Goal: Task Accomplishment & Management: Use online tool/utility

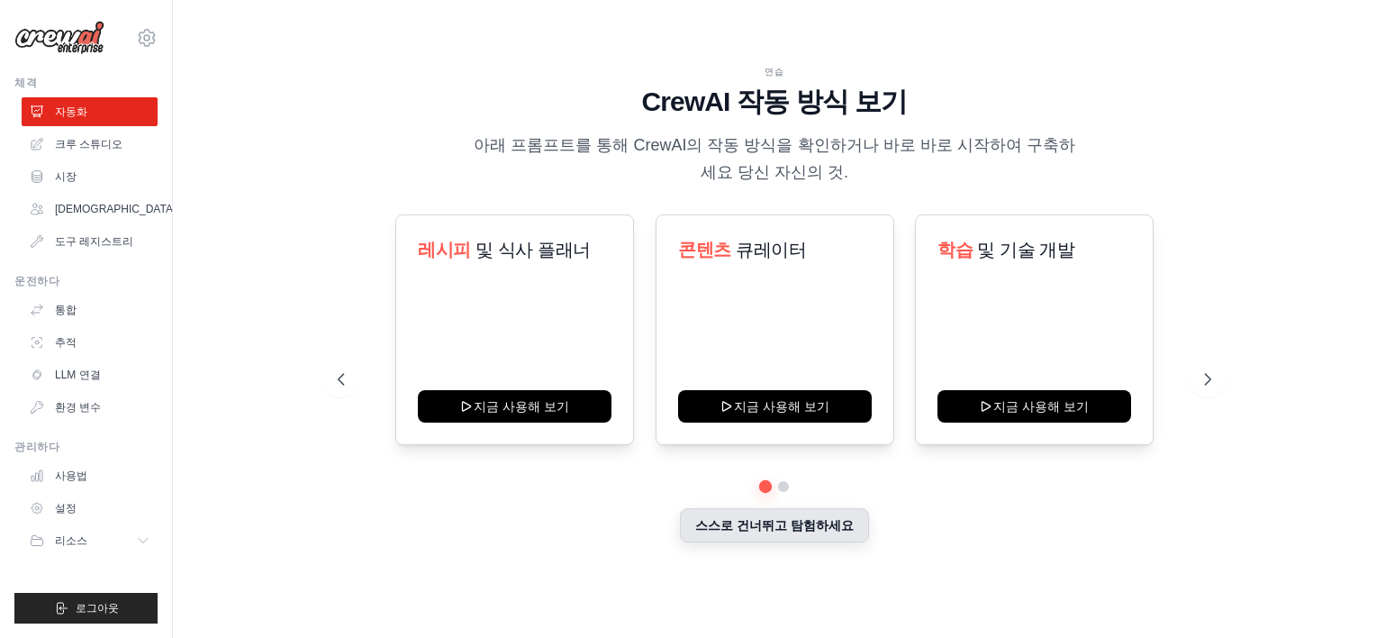
click at [792, 529] on button "스스로 건너뛰고 탐험하세요" at bounding box center [774, 525] width 189 height 34
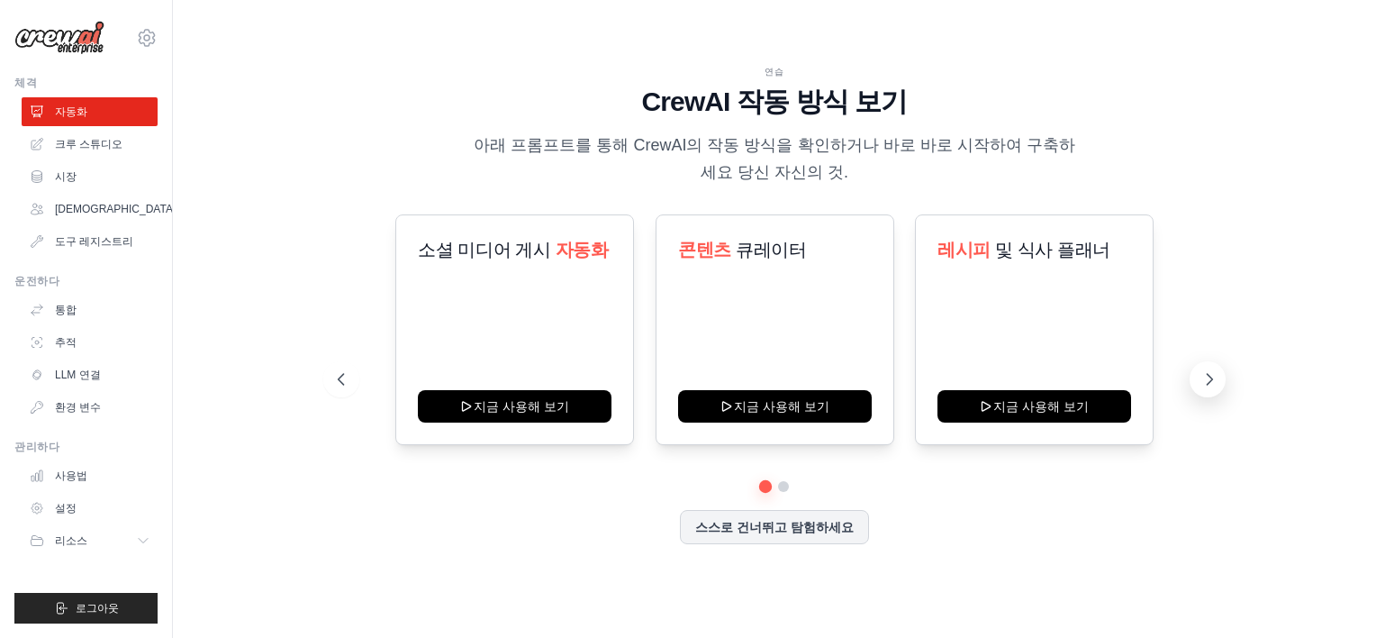
click at [1209, 378] on icon at bounding box center [1210, 379] width 18 height 18
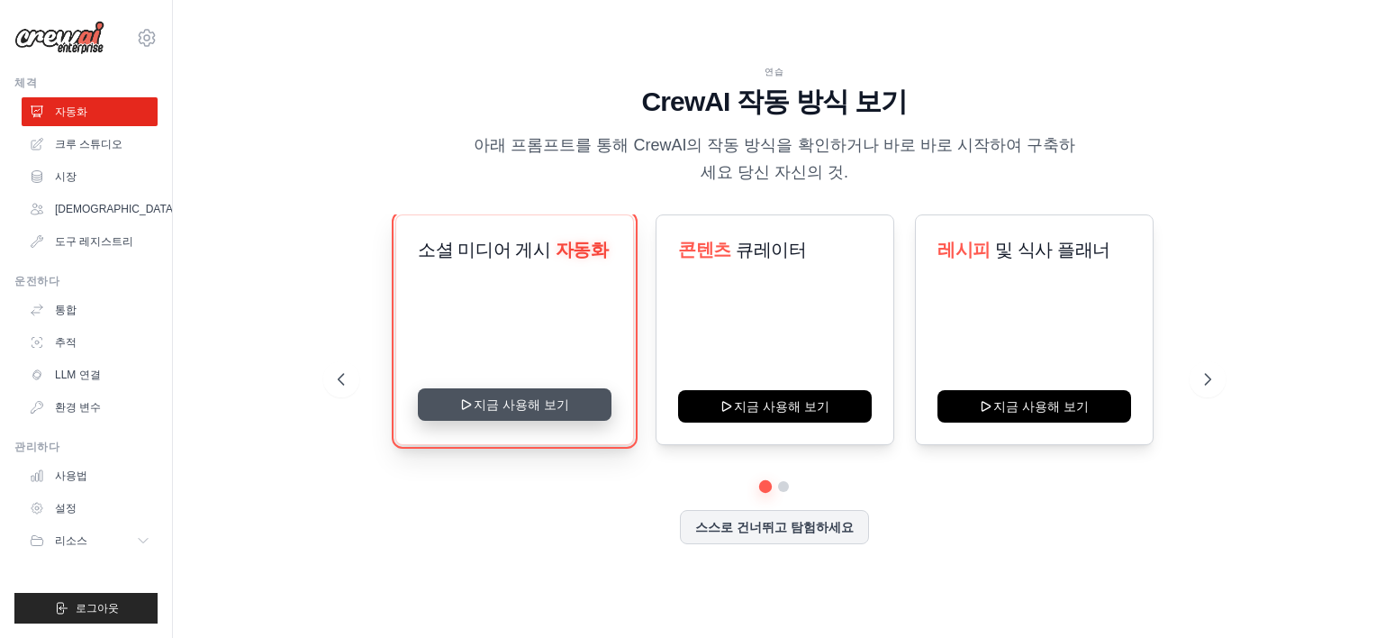
click at [510, 404] on button "지금 사용해 보기" at bounding box center [515, 404] width 194 height 32
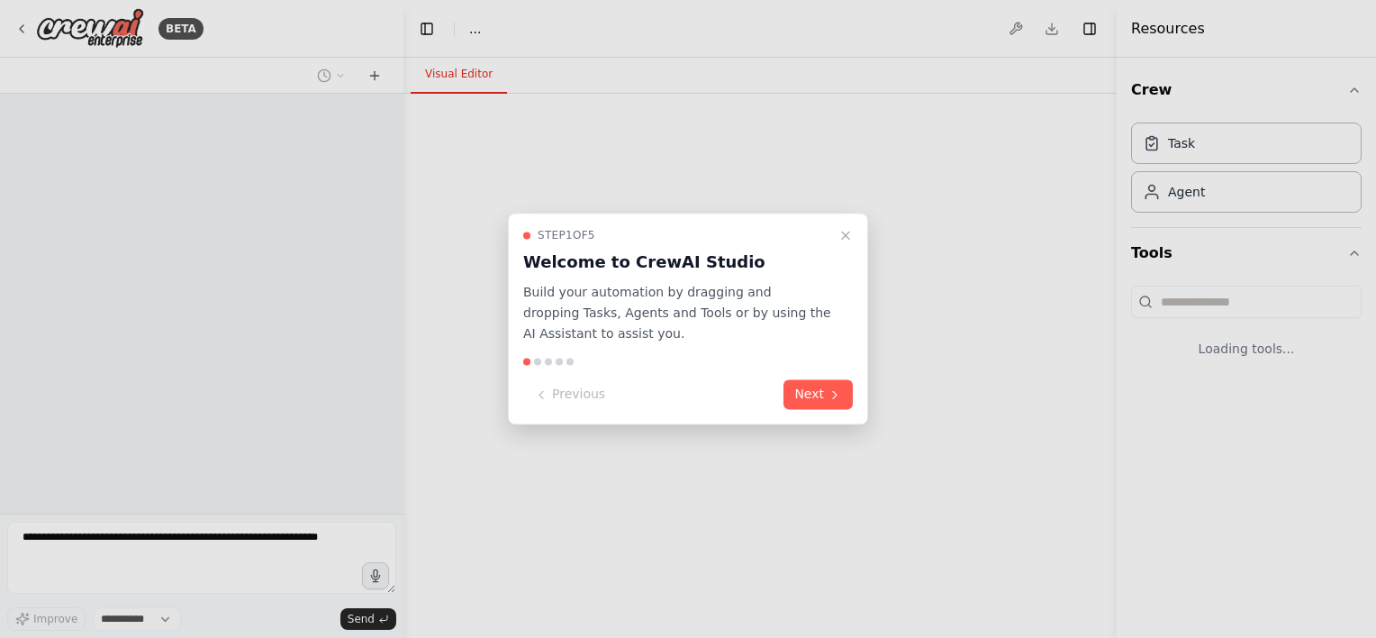
select select "****"
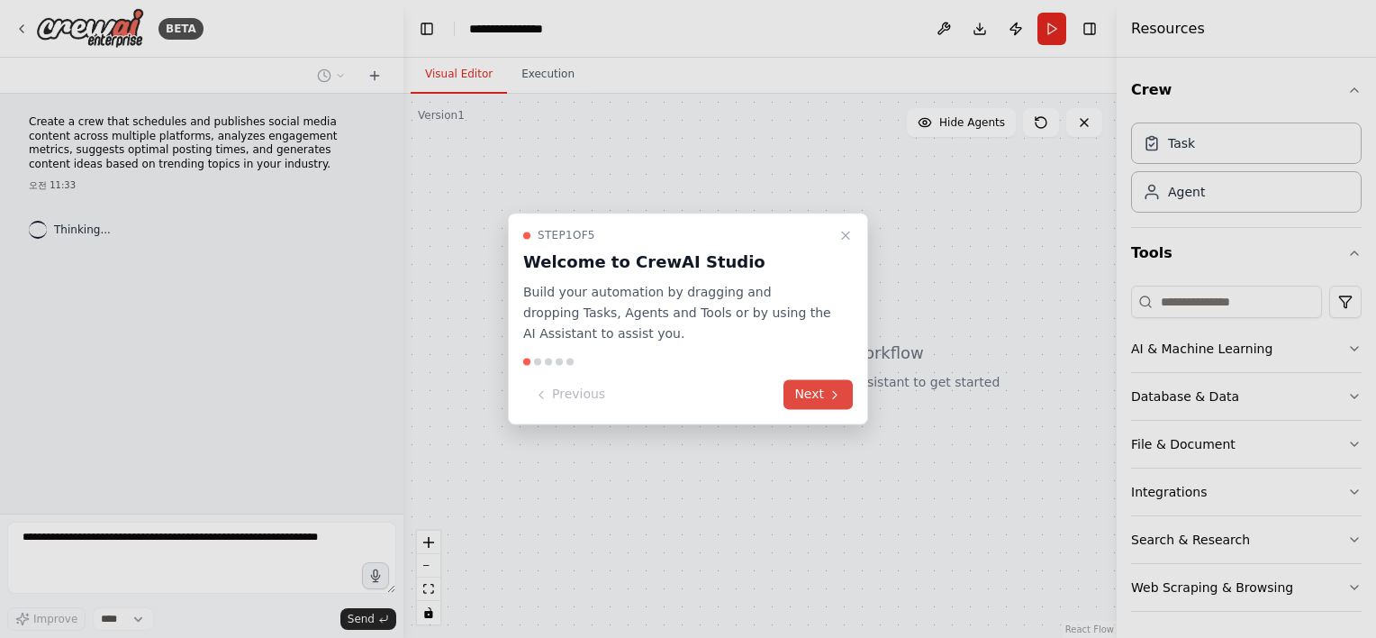
click at [840, 393] on icon at bounding box center [835, 394] width 14 height 14
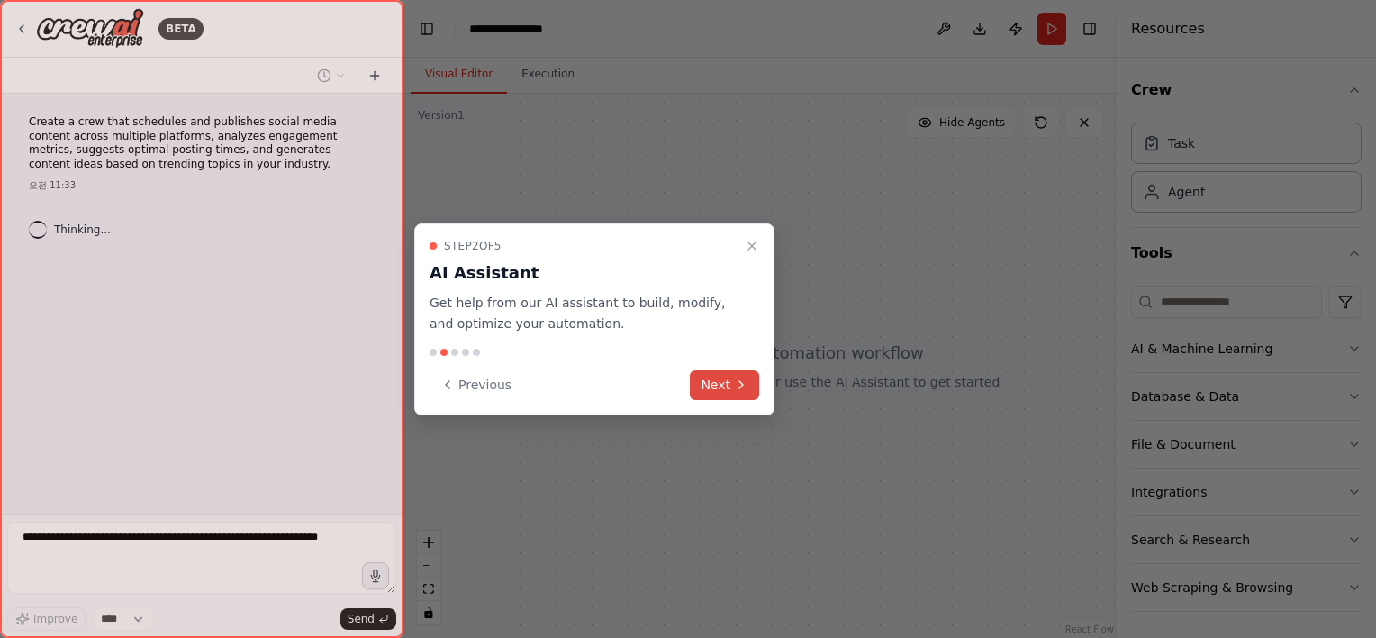
click at [724, 386] on button "Next" at bounding box center [724, 385] width 69 height 30
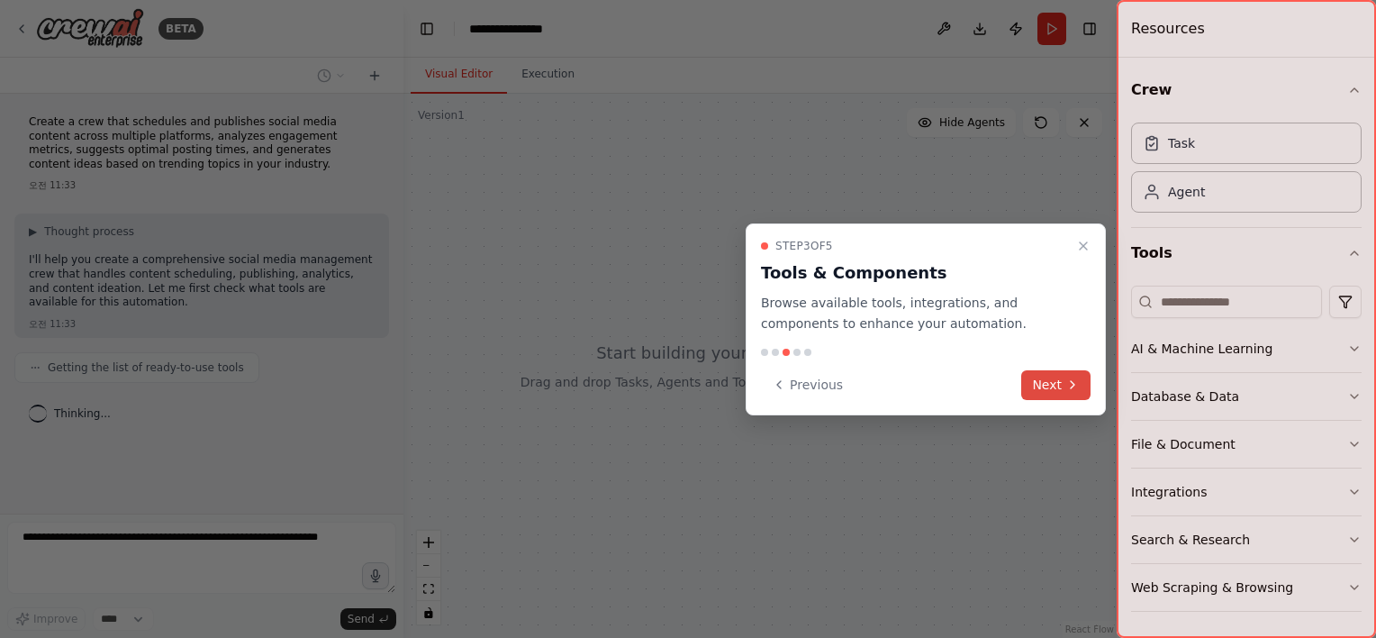
click at [1049, 386] on button "Next" at bounding box center [1056, 385] width 69 height 30
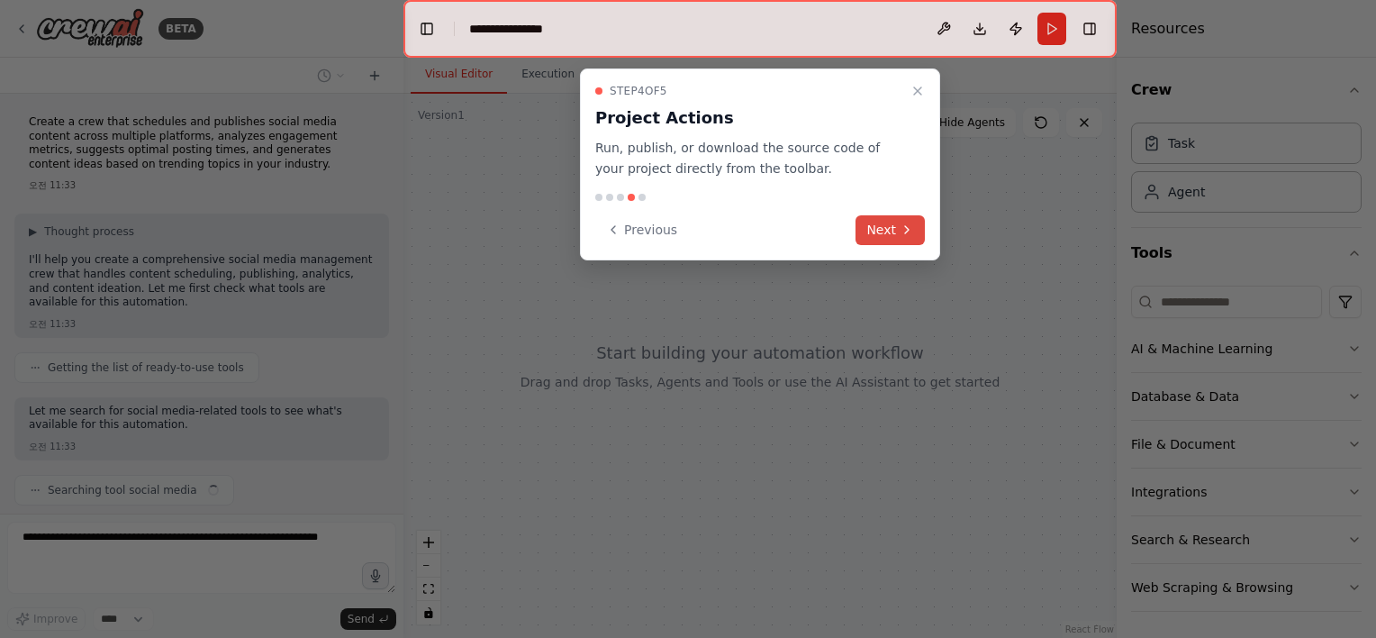
scroll to position [50, 0]
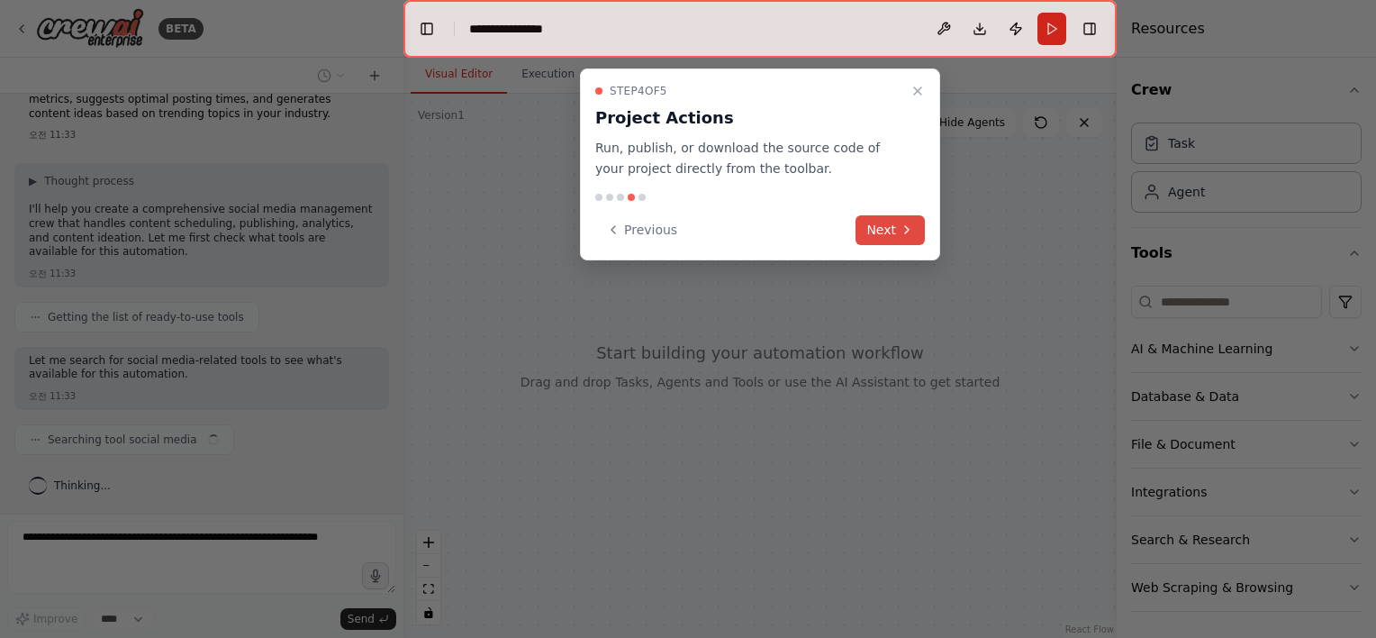
click at [895, 231] on button "Next" at bounding box center [890, 230] width 69 height 30
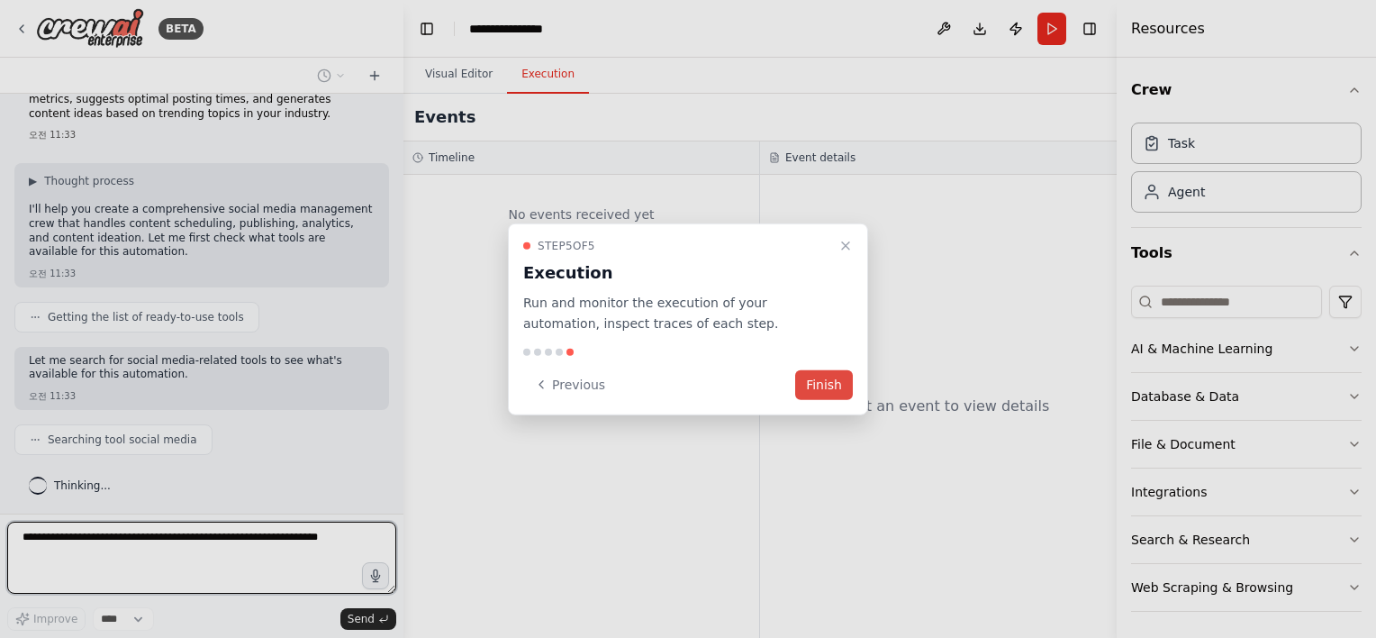
click at [836, 380] on button "Finish" at bounding box center [824, 384] width 58 height 30
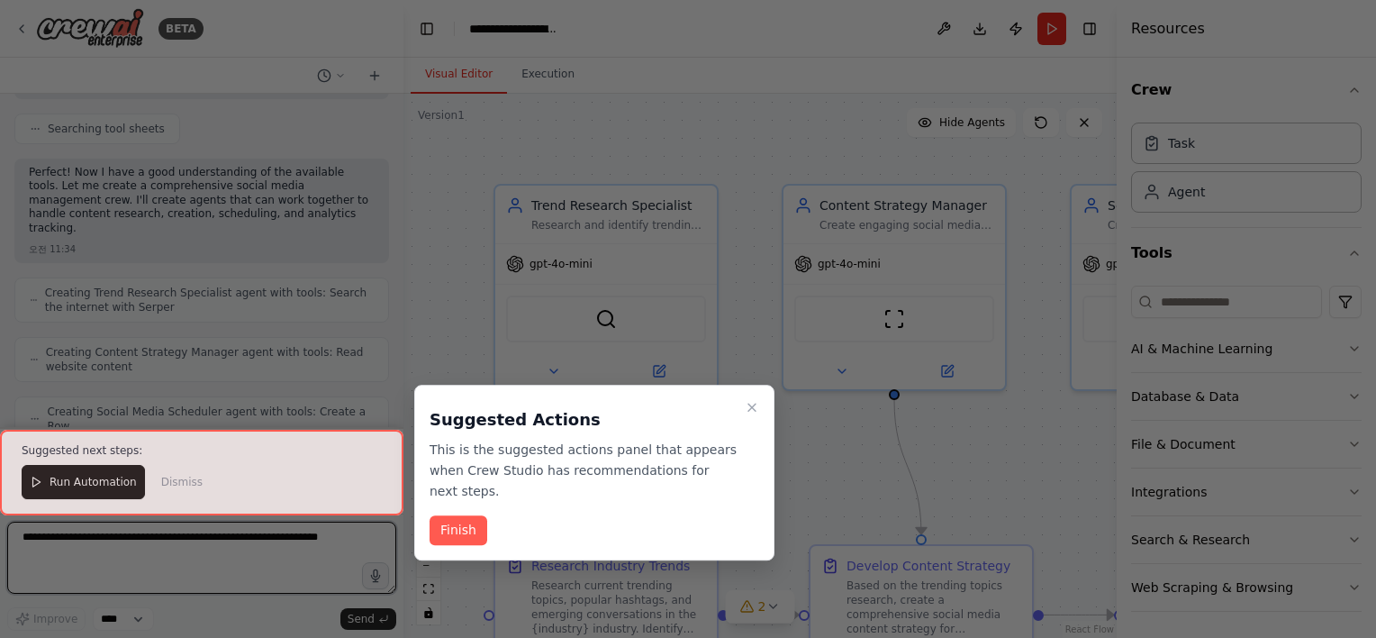
scroll to position [2008, 0]
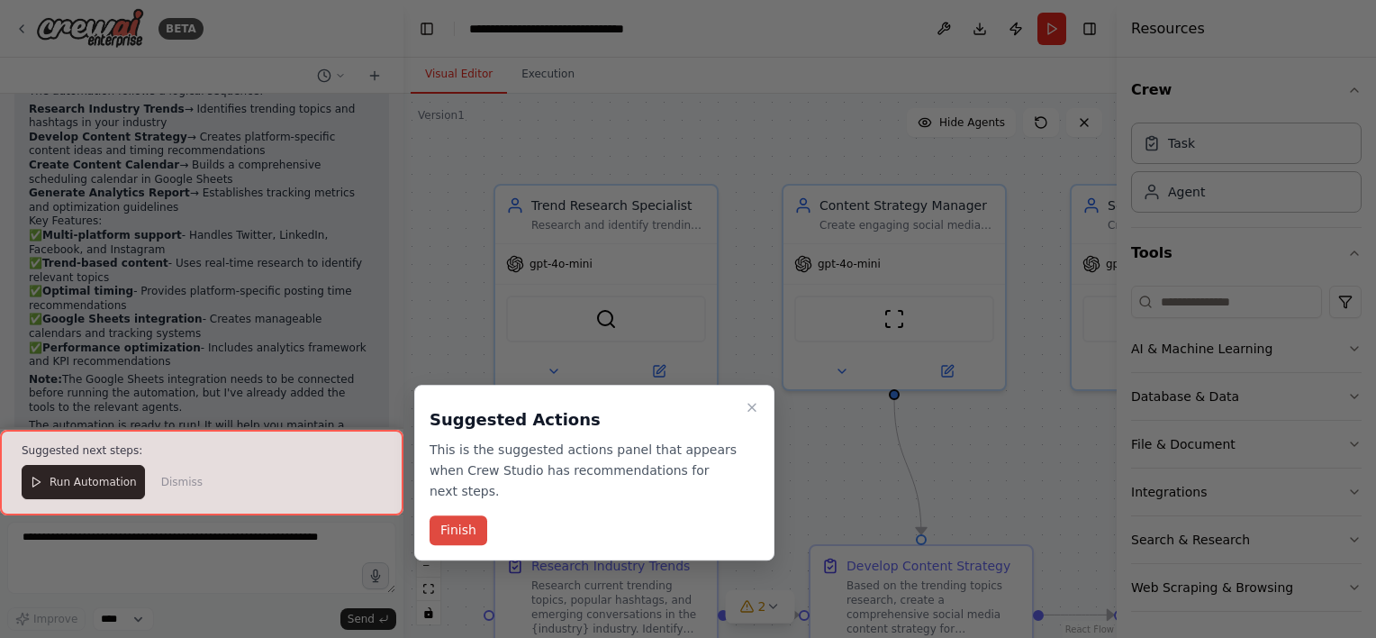
click at [454, 531] on button "Finish" at bounding box center [459, 530] width 58 height 30
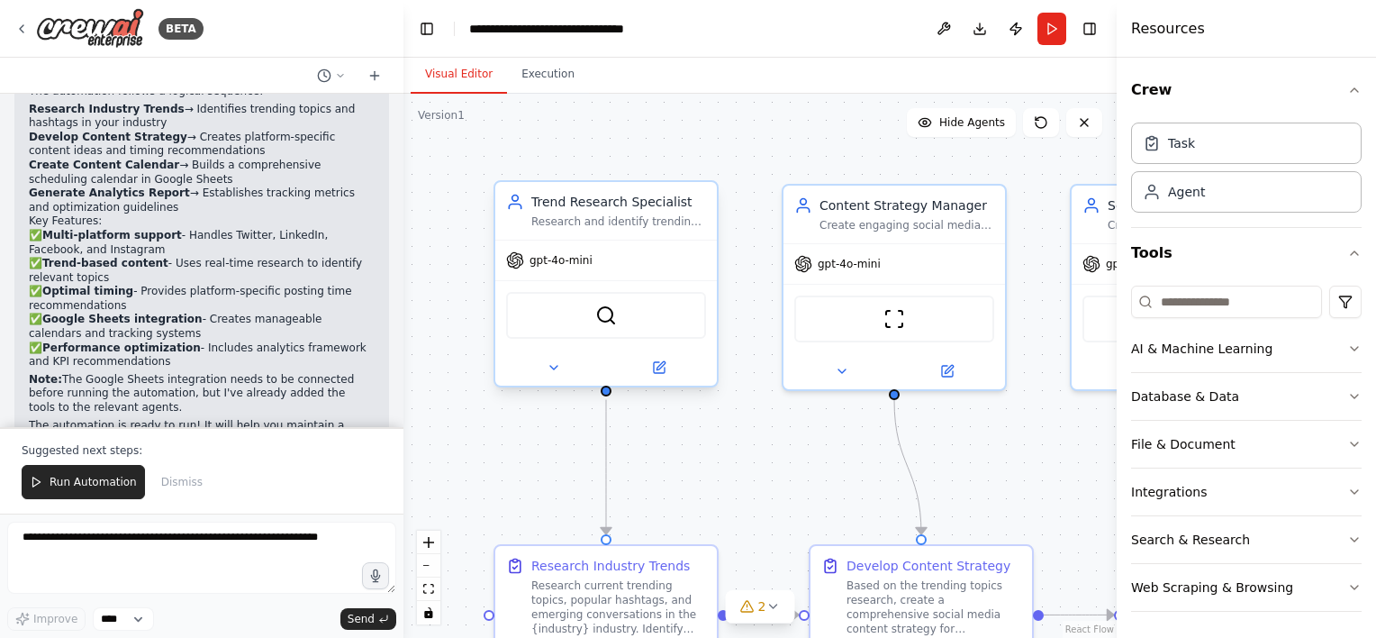
click at [535, 266] on span "gpt-4o-mini" at bounding box center [561, 260] width 63 height 14
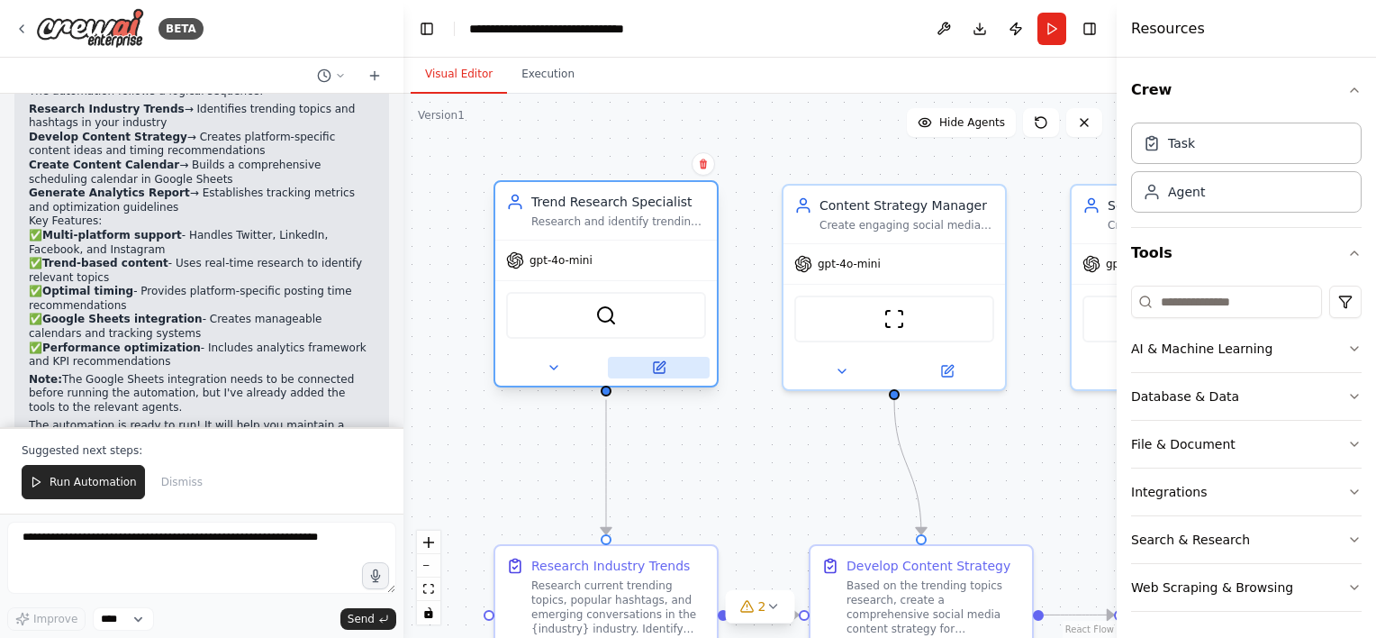
click at [668, 366] on button at bounding box center [659, 368] width 102 height 22
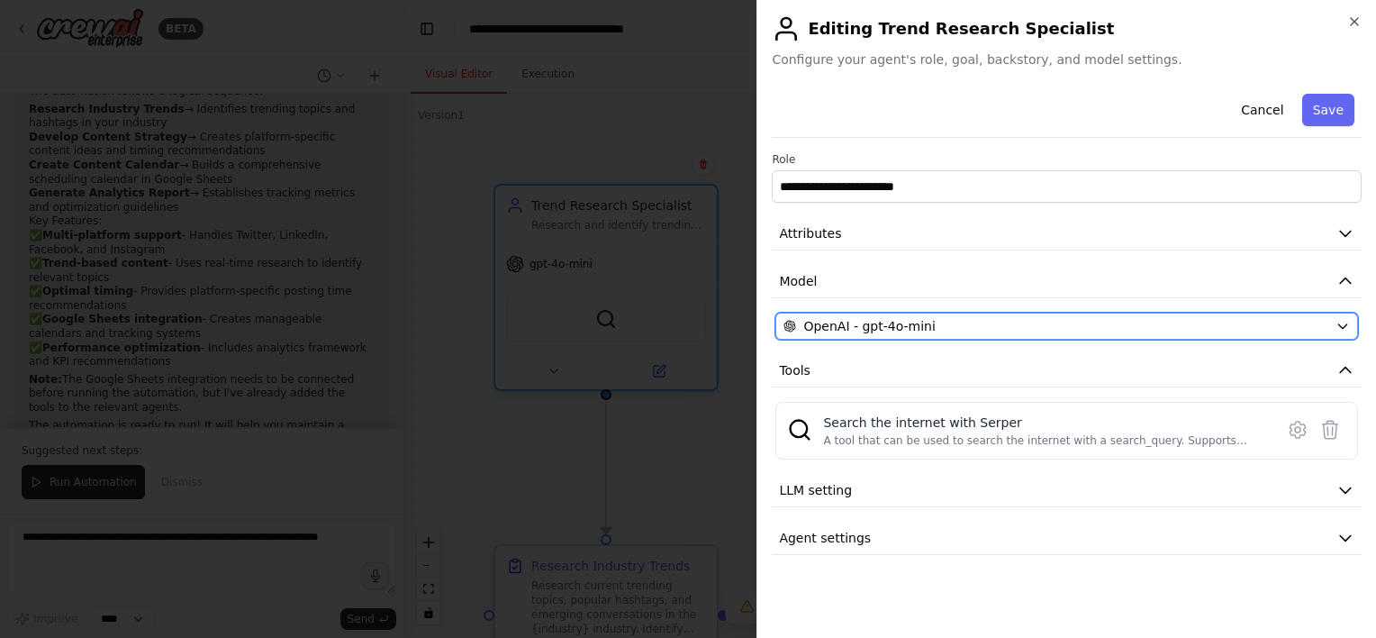
click at [967, 330] on div "OpenAI - gpt-4o-mini" at bounding box center [1056, 326] width 545 height 18
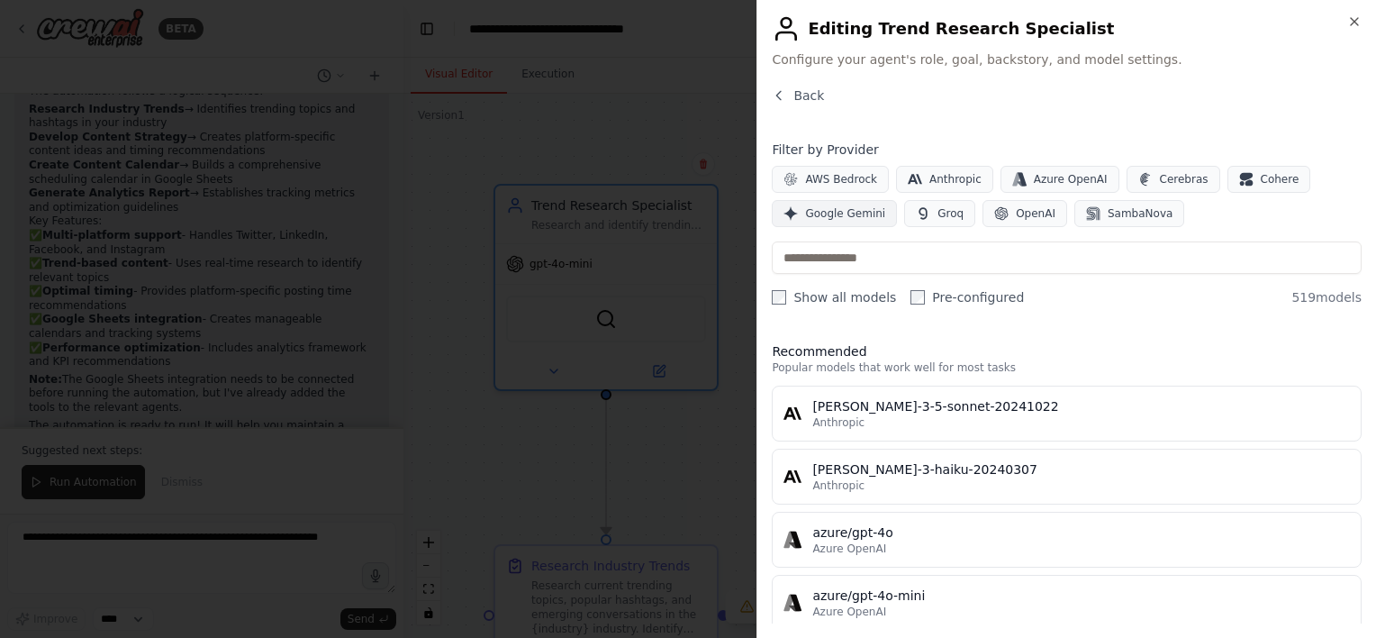
click at [853, 213] on span "Google Gemini" at bounding box center [845, 213] width 80 height 14
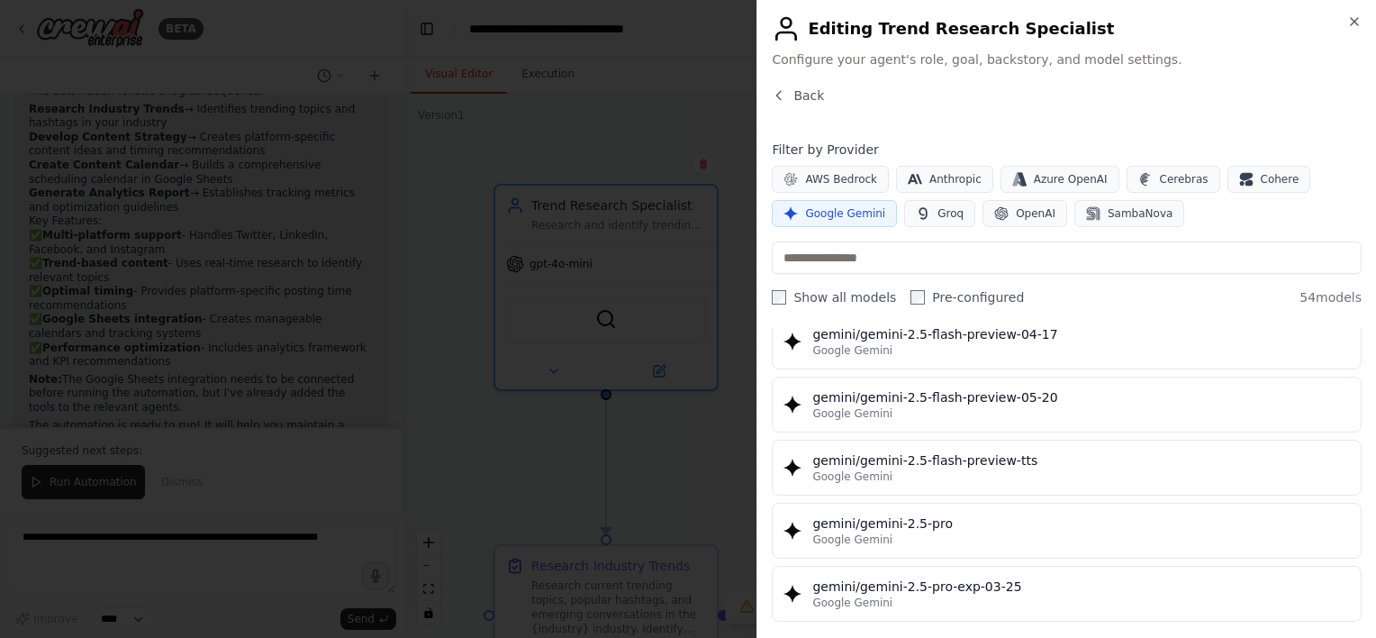
scroll to position [1892, 0]
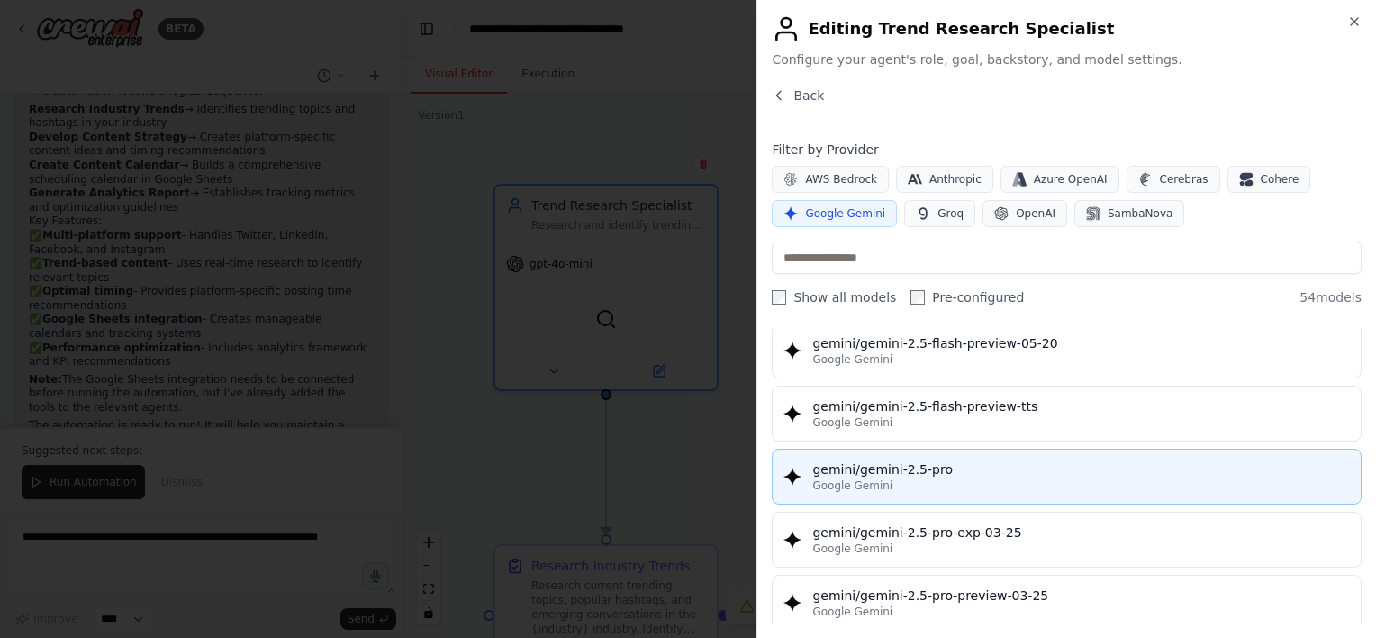
click at [933, 460] on div "gemini/gemini-2.5-pro" at bounding box center [1082, 469] width 538 height 18
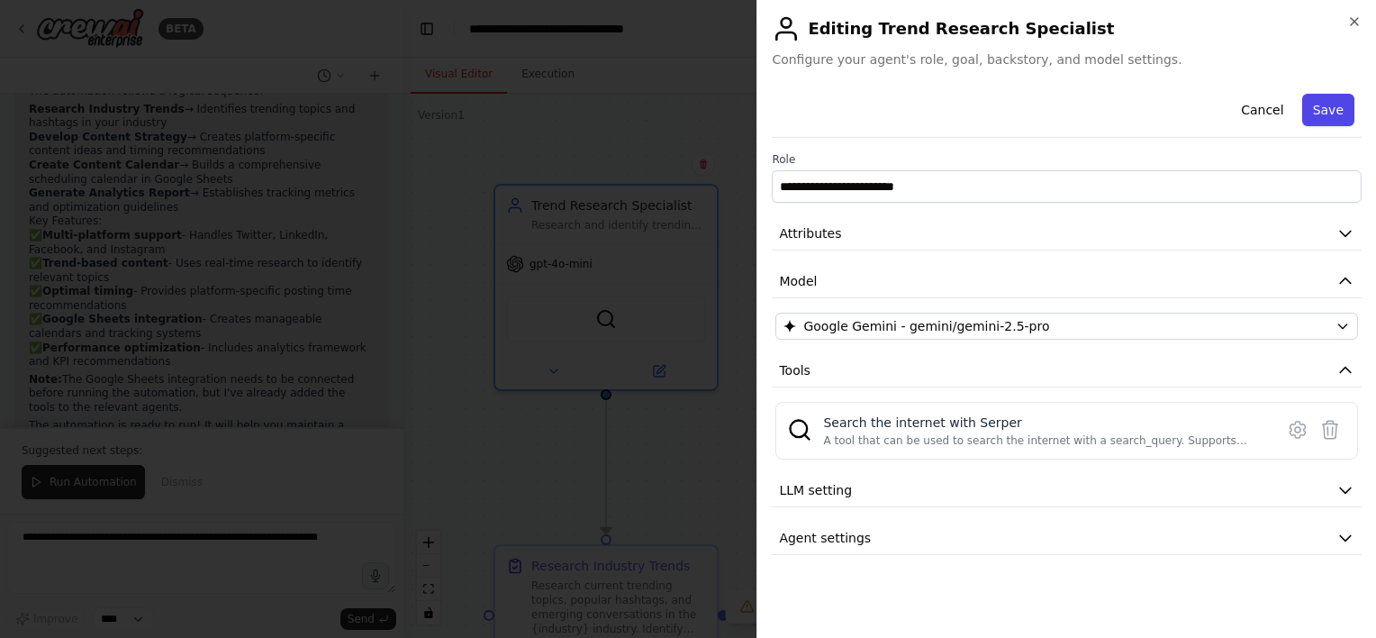
click at [1331, 113] on button "Save" at bounding box center [1329, 110] width 52 height 32
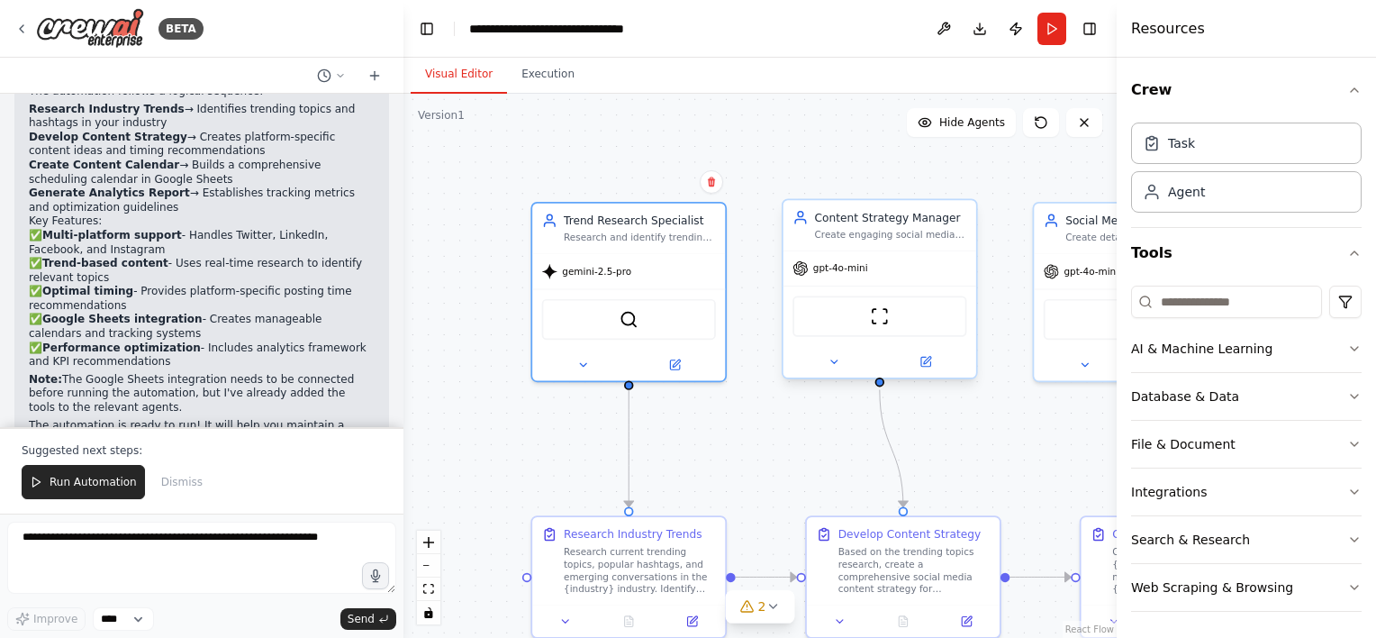
click at [826, 272] on span "gpt-4o-mini" at bounding box center [840, 268] width 55 height 13
click at [932, 359] on button at bounding box center [926, 361] width 88 height 19
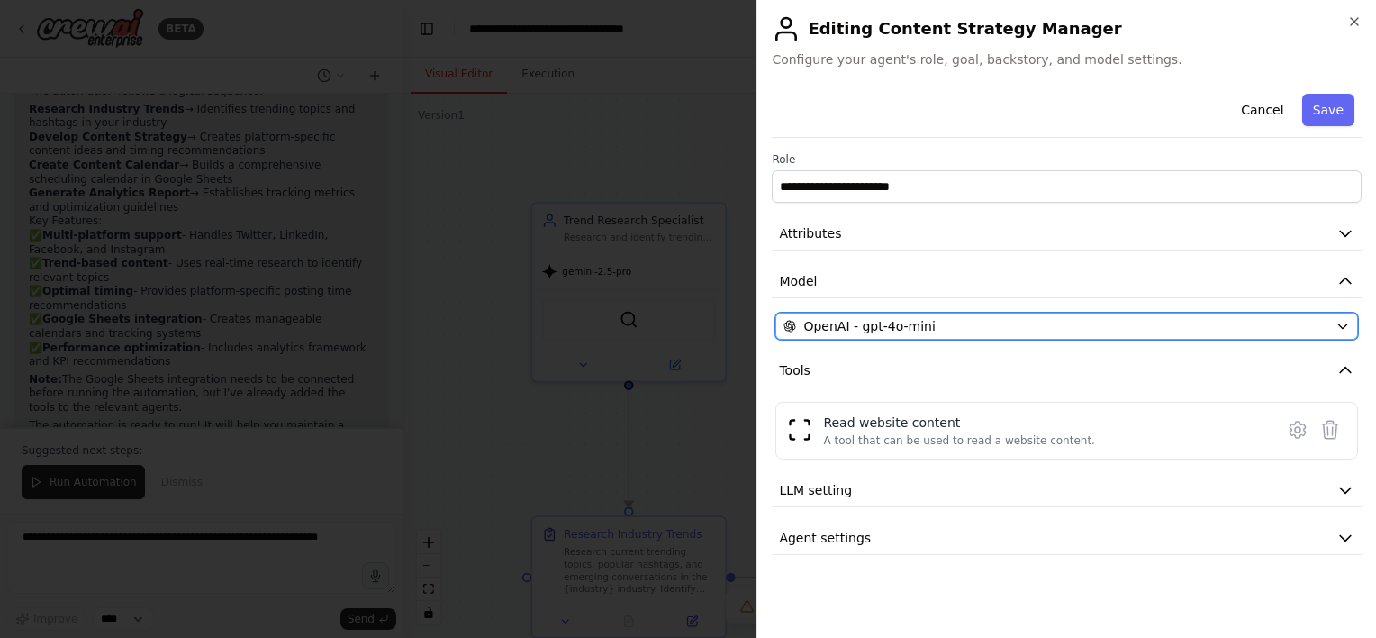
click at [900, 328] on span "OpenAI - gpt-4o-mini" at bounding box center [870, 326] width 132 height 18
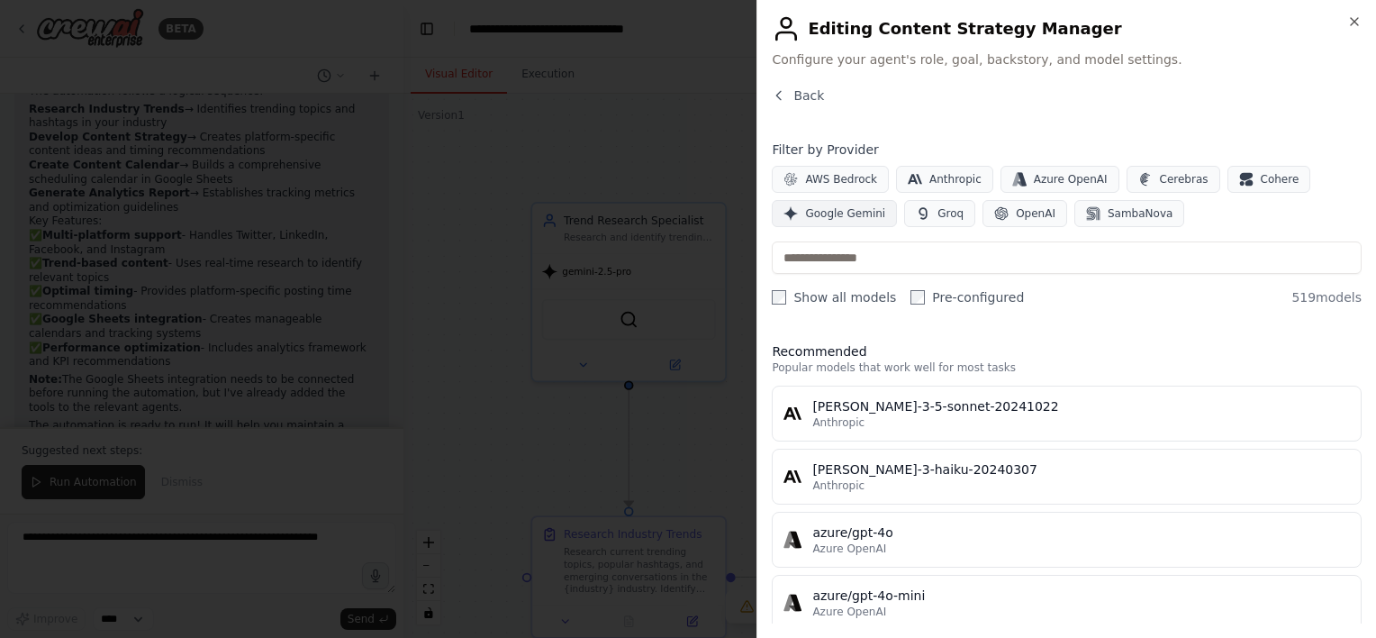
click at [849, 210] on span "Google Gemini" at bounding box center [845, 213] width 80 height 14
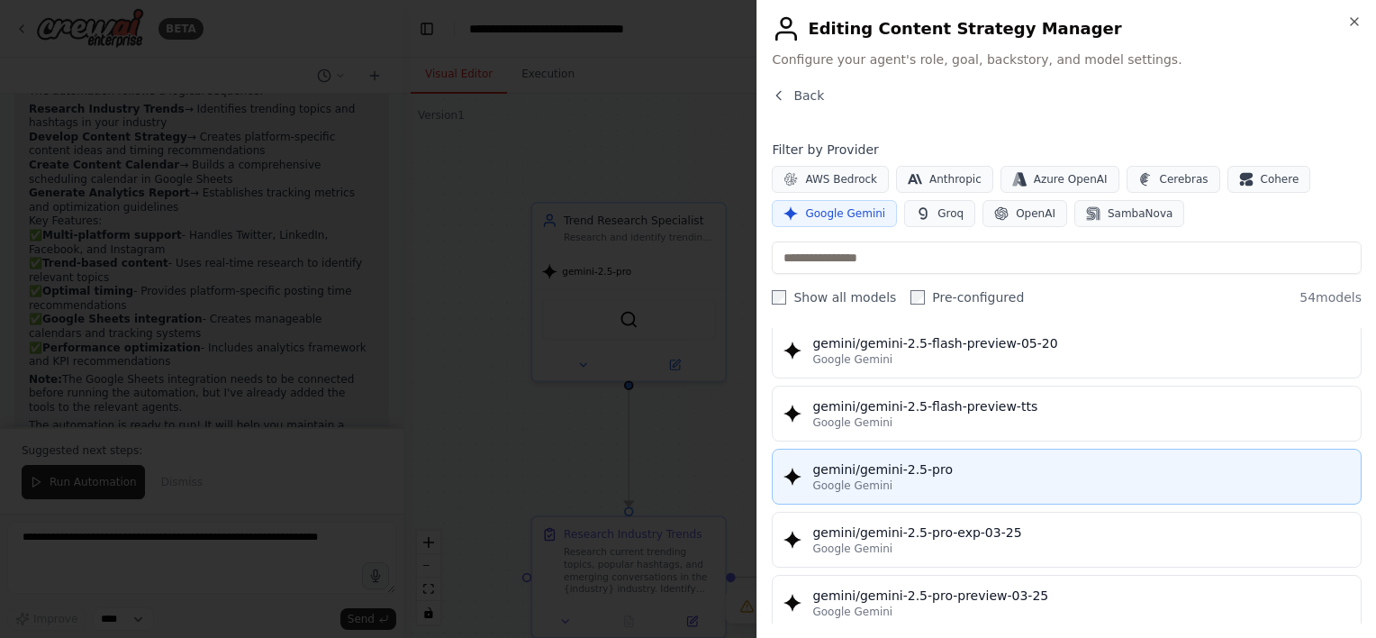
click at [914, 464] on div "gemini/gemini-2.5-pro" at bounding box center [1082, 469] width 538 height 18
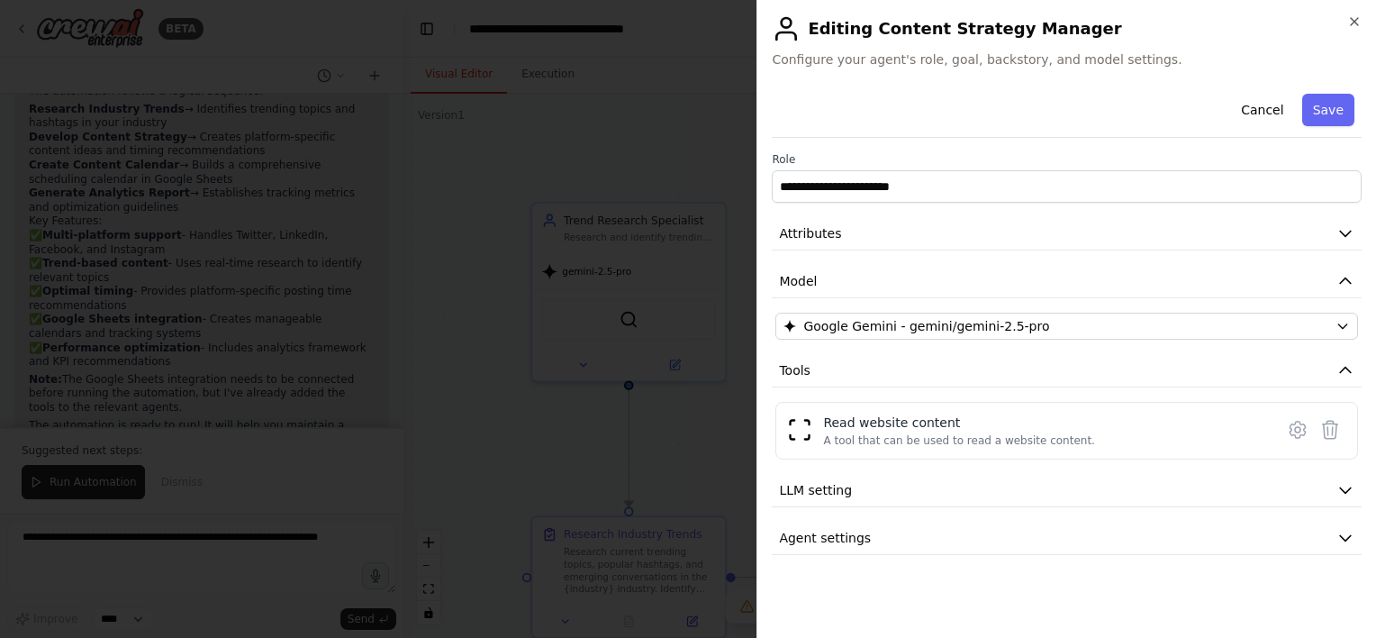
click at [913, 469] on div "**********" at bounding box center [1067, 320] width 590 height 468
click at [910, 483] on button "LLM setting" at bounding box center [1067, 490] width 590 height 33
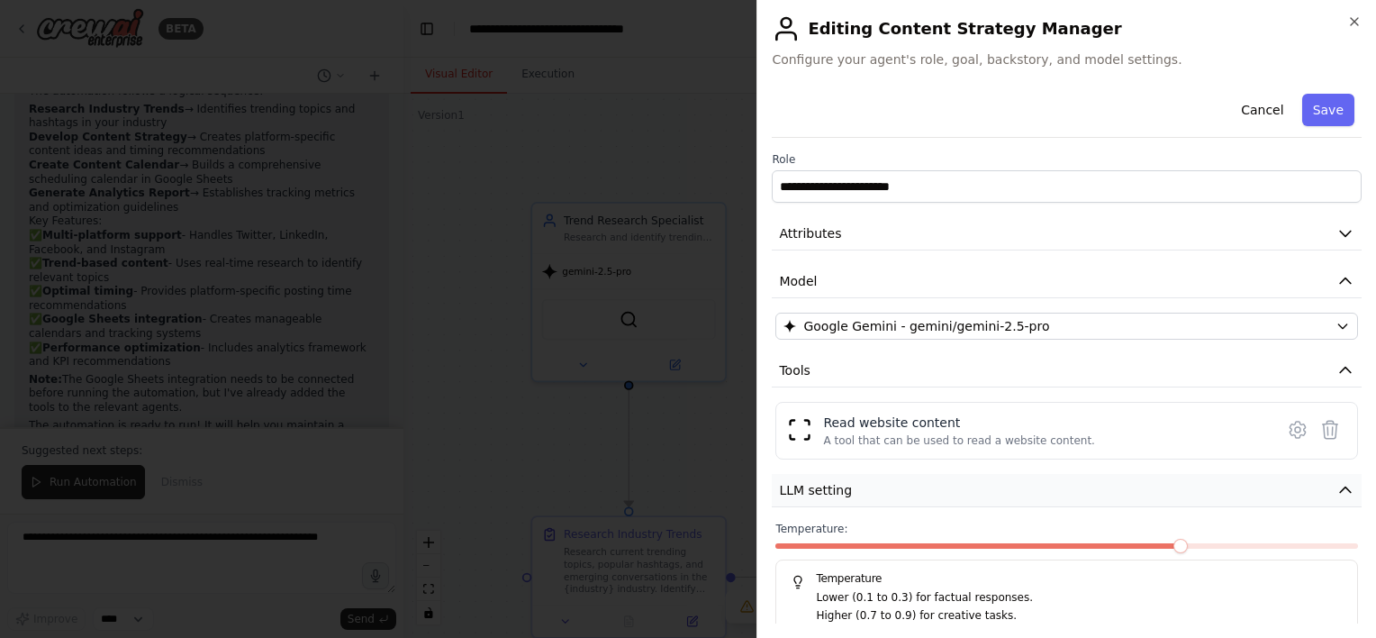
click at [910, 483] on button "LLM setting" at bounding box center [1067, 490] width 590 height 33
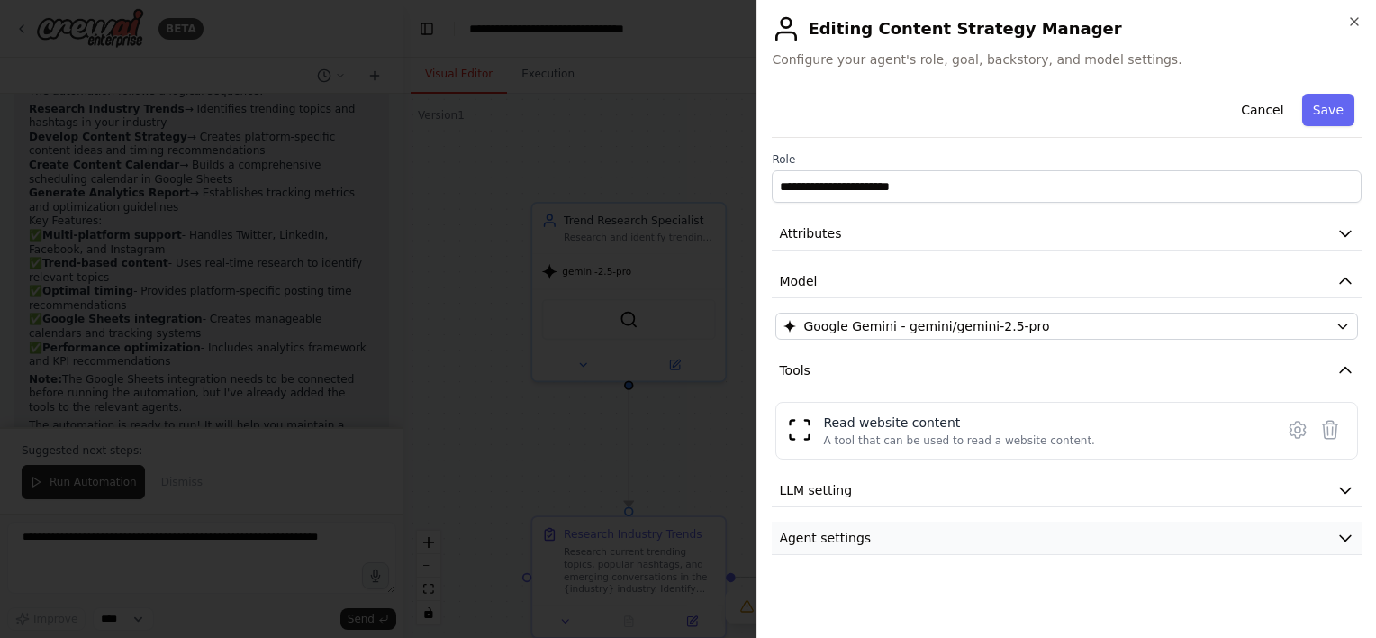
click at [899, 535] on button "Agent settings" at bounding box center [1067, 538] width 590 height 33
click at [1303, 429] on icon at bounding box center [1298, 430] width 22 height 22
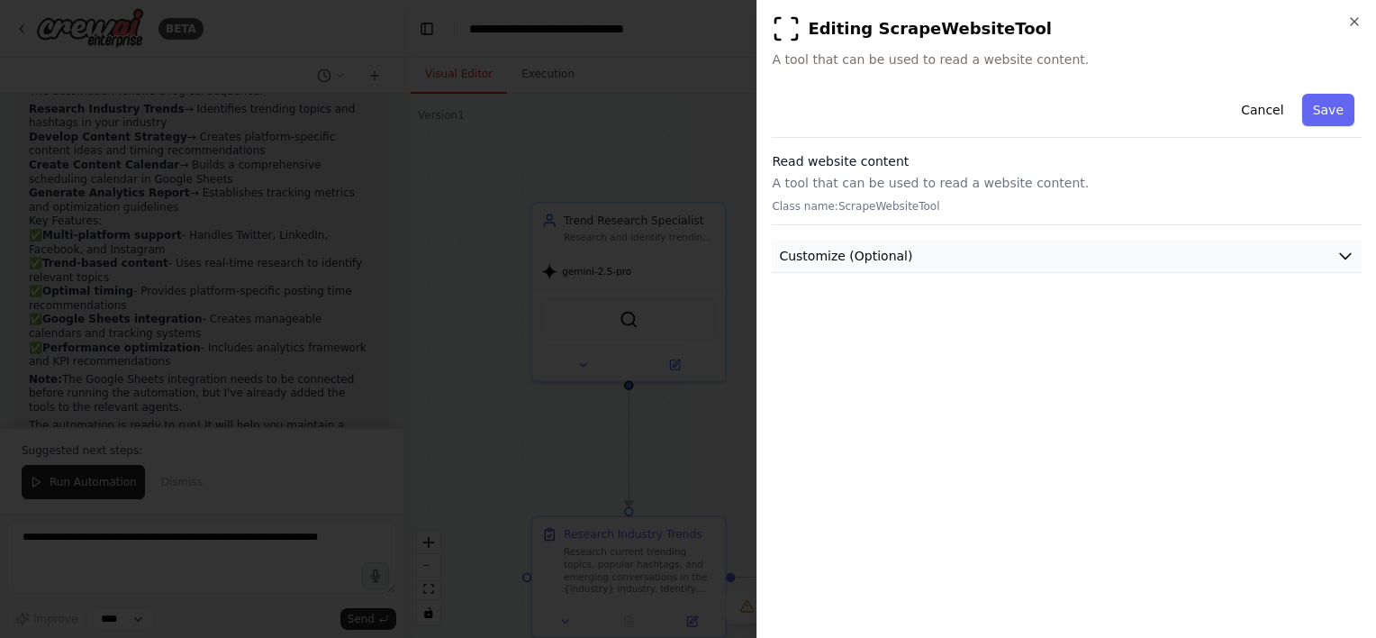
click at [935, 244] on button "Customize (Optional)" at bounding box center [1067, 256] width 590 height 33
click at [1333, 107] on button "Save" at bounding box center [1329, 110] width 52 height 32
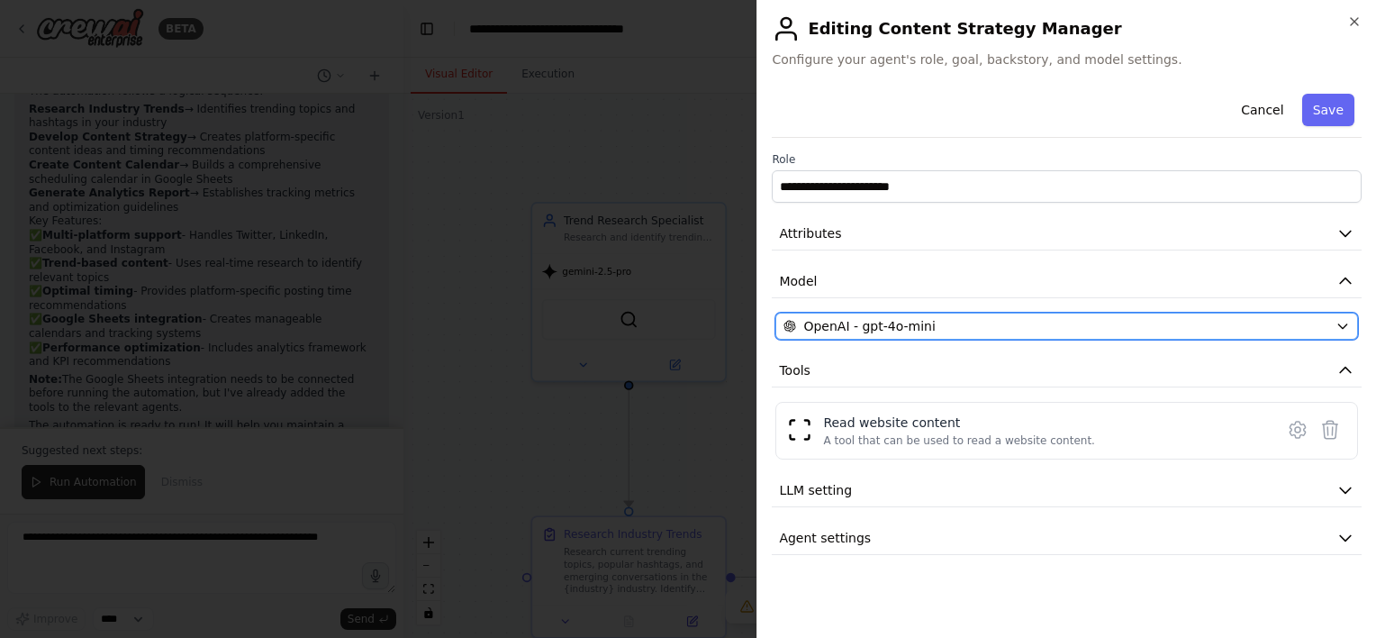
click at [1056, 317] on div "OpenAI - gpt-4o-mini" at bounding box center [1056, 326] width 545 height 18
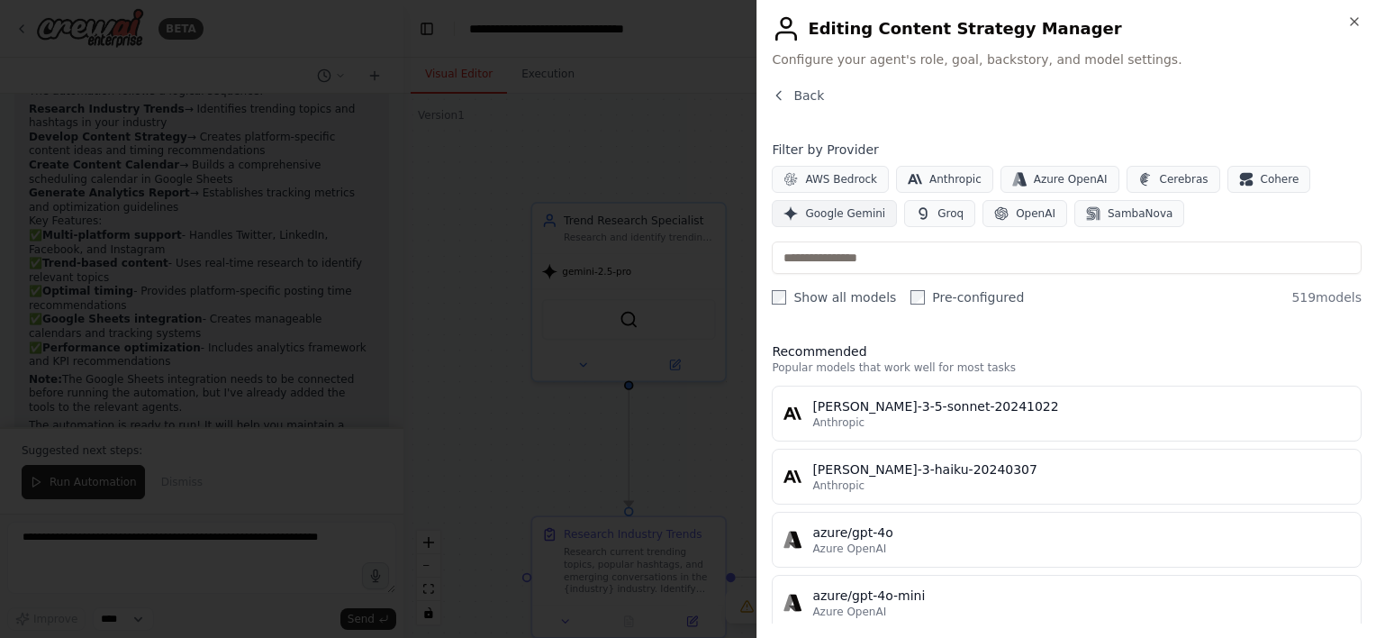
click at [808, 222] on button "Google Gemini" at bounding box center [834, 213] width 125 height 27
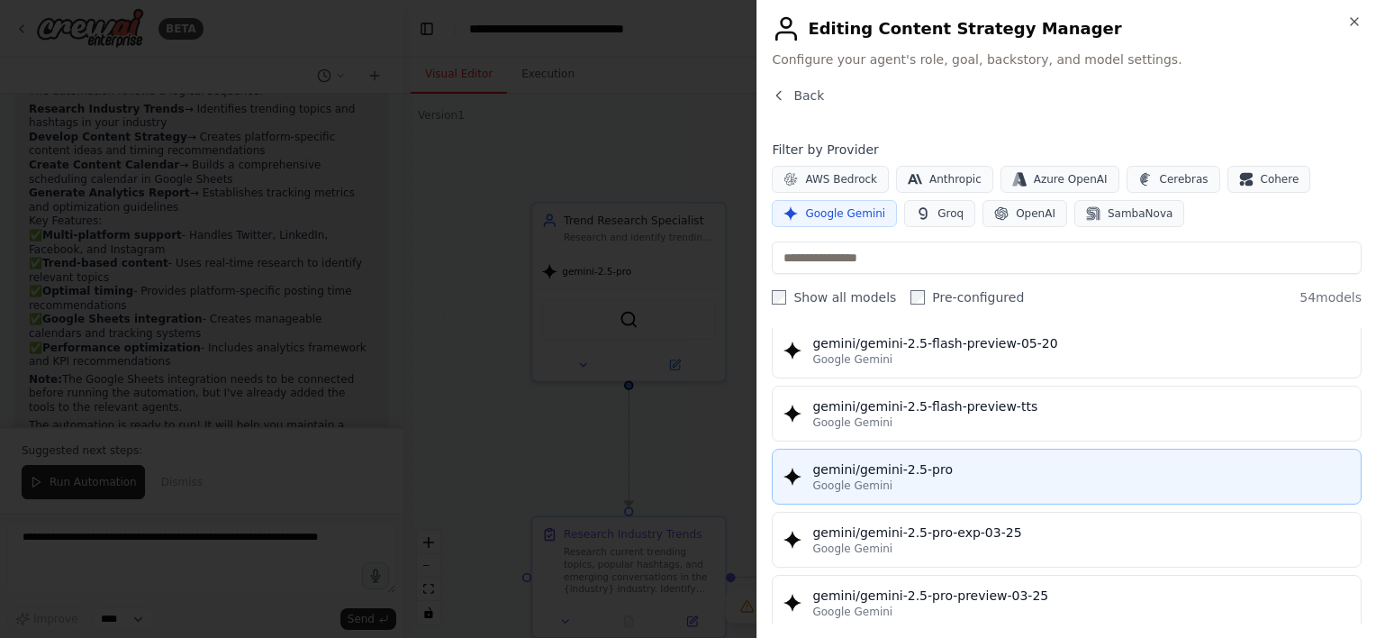
click at [917, 460] on div "gemini/gemini-2.5-pro" at bounding box center [1082, 469] width 538 height 18
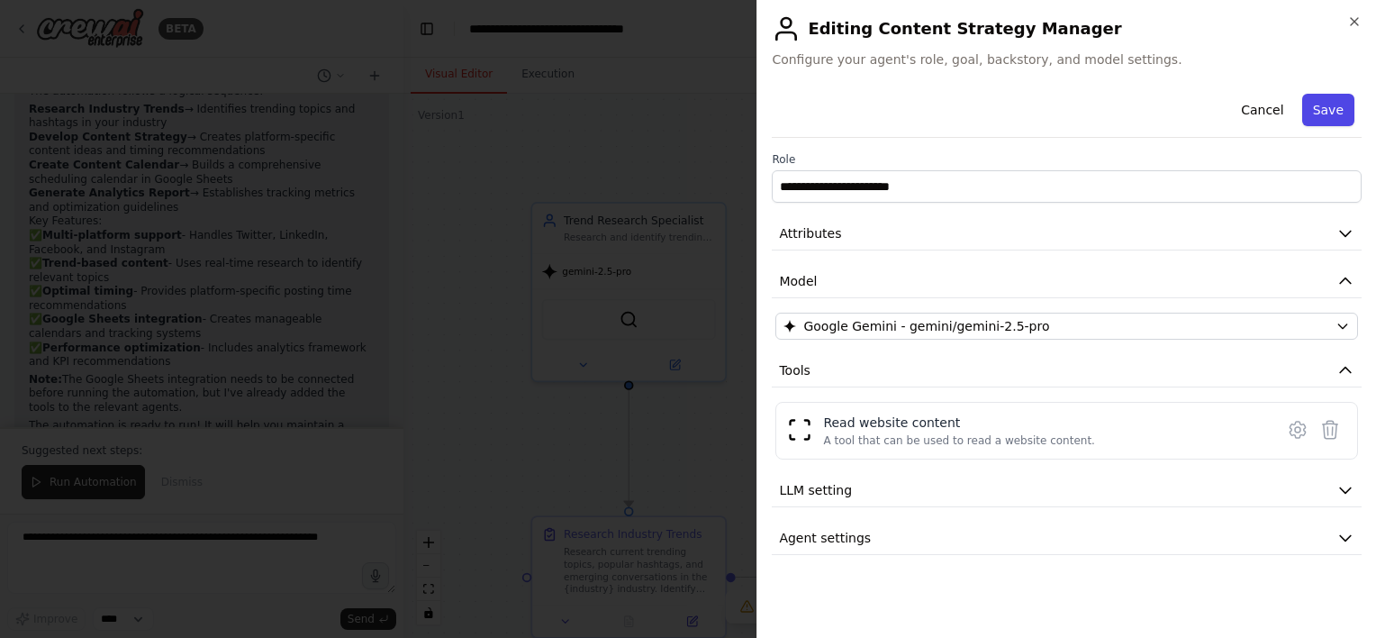
click at [1331, 106] on button "Save" at bounding box center [1329, 110] width 52 height 32
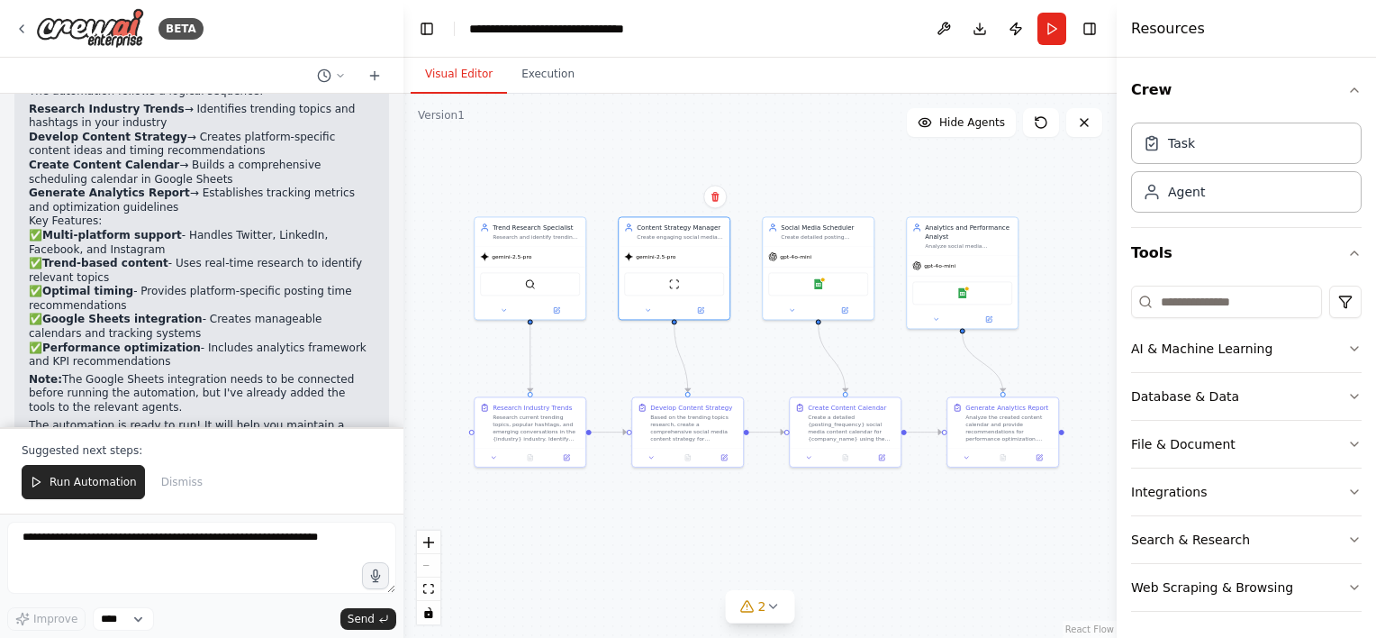
drag, startPoint x: 997, startPoint y: 440, endPoint x: 747, endPoint y: 357, distance: 263.8
click at [747, 357] on div ".deletable-edge-delete-btn { width: 20px; height: 20px; border: 0px solid #ffff…" at bounding box center [760, 366] width 713 height 544
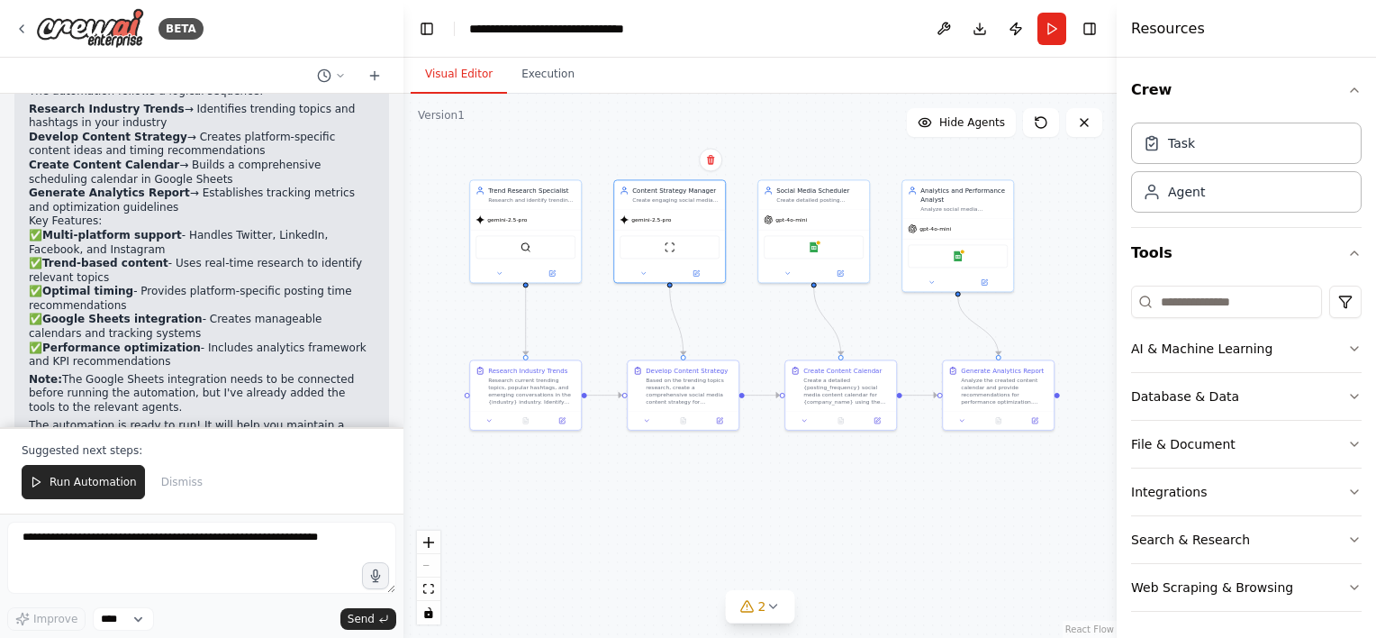
drag, startPoint x: 802, startPoint y: 365, endPoint x: 798, endPoint y: 328, distance: 37.1
click at [798, 328] on div ".deletable-edge-delete-btn { width: 20px; height: 20px; border: 0px solid #ffff…" at bounding box center [760, 366] width 713 height 544
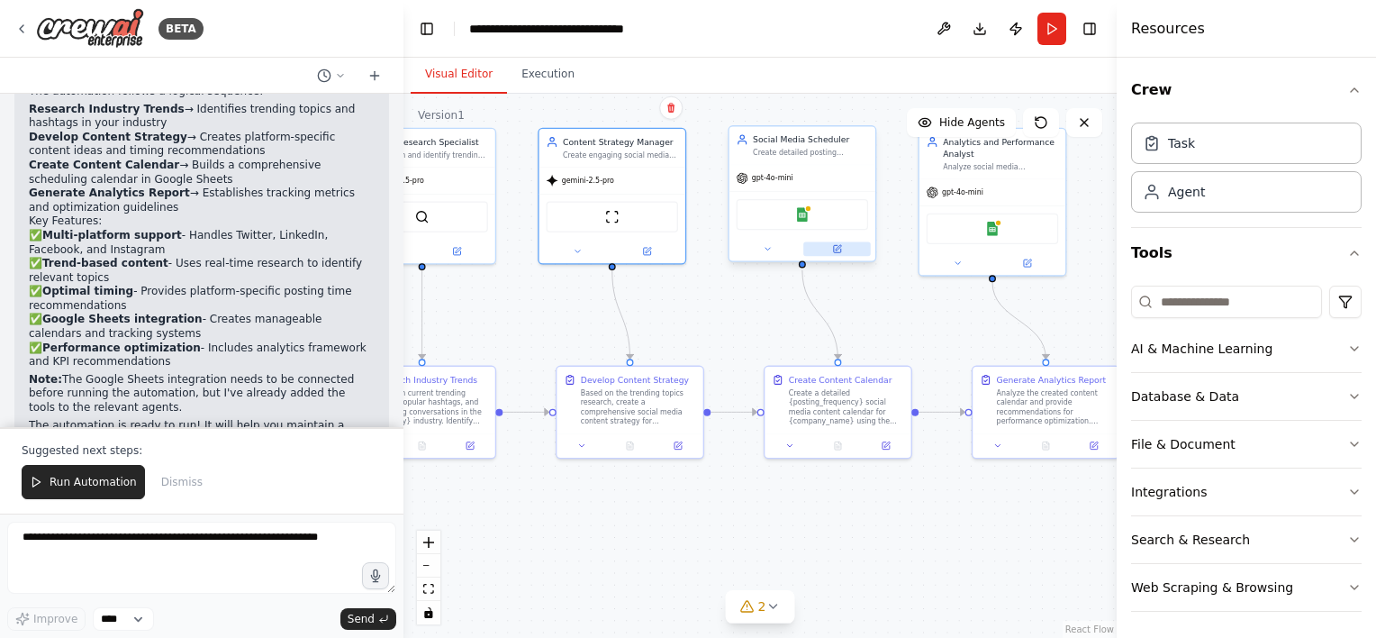
click at [841, 249] on icon at bounding box center [837, 249] width 10 height 10
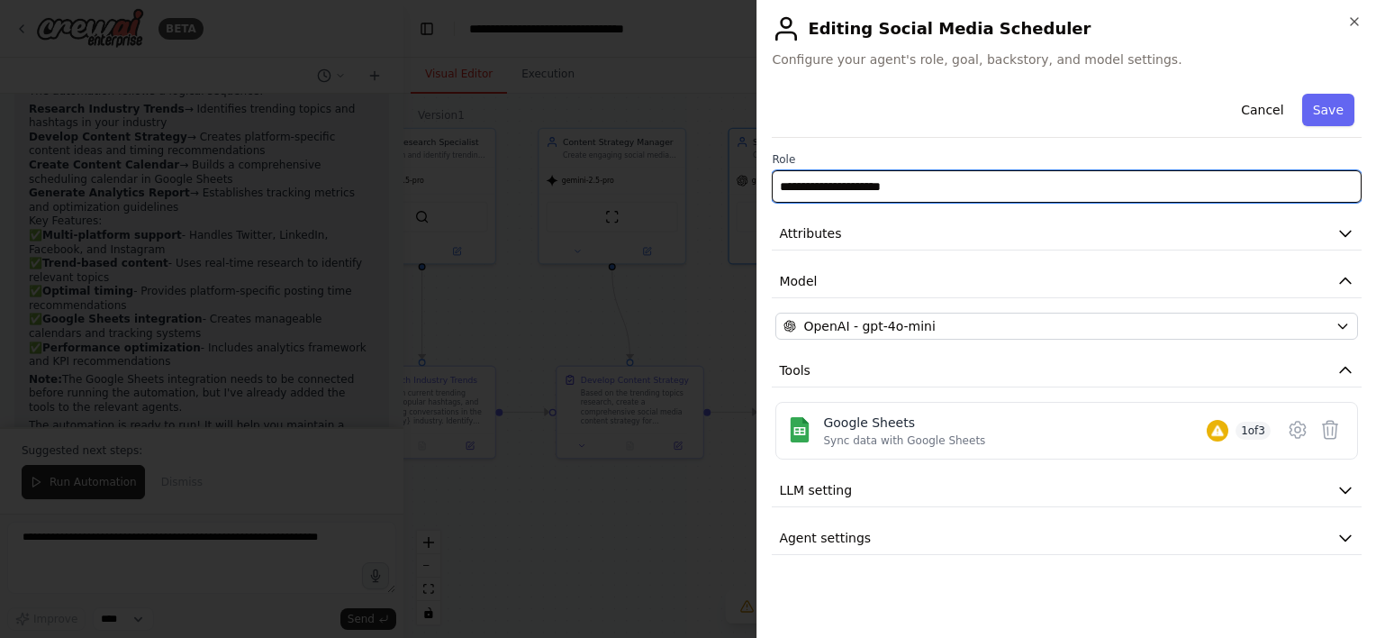
click at [856, 183] on input "**********" at bounding box center [1067, 186] width 590 height 32
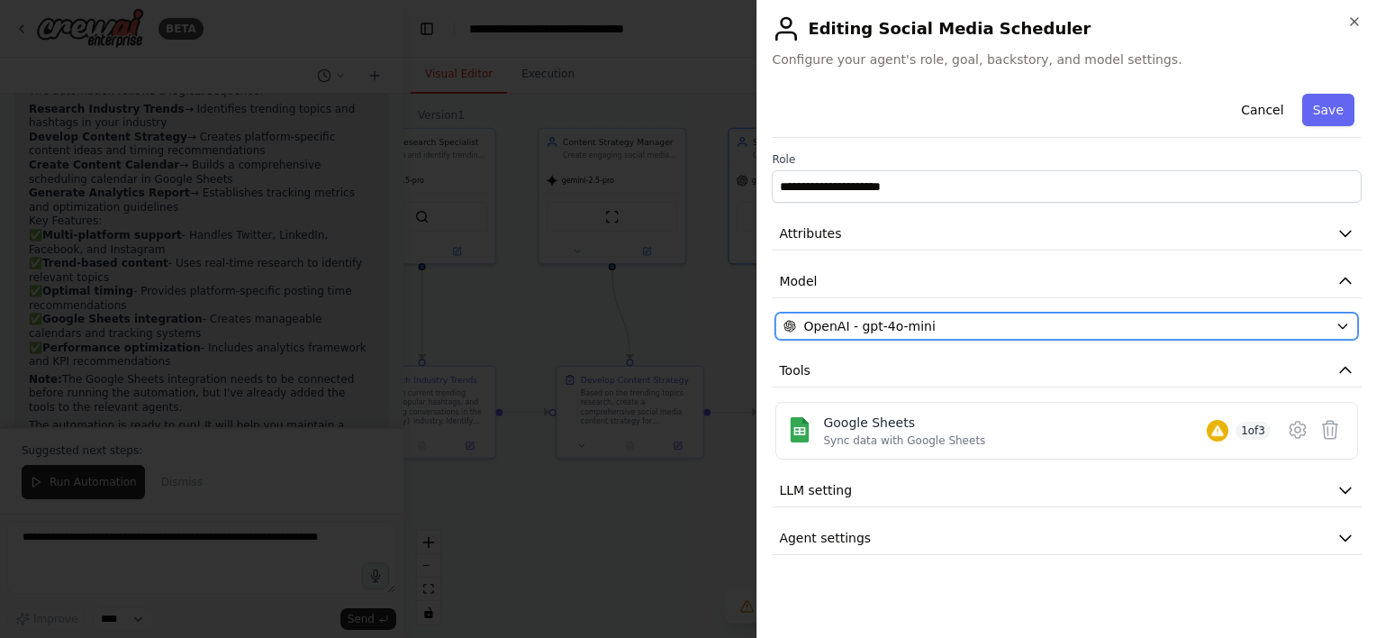
click at [913, 323] on span "OpenAI - gpt-4o-mini" at bounding box center [870, 326] width 132 height 18
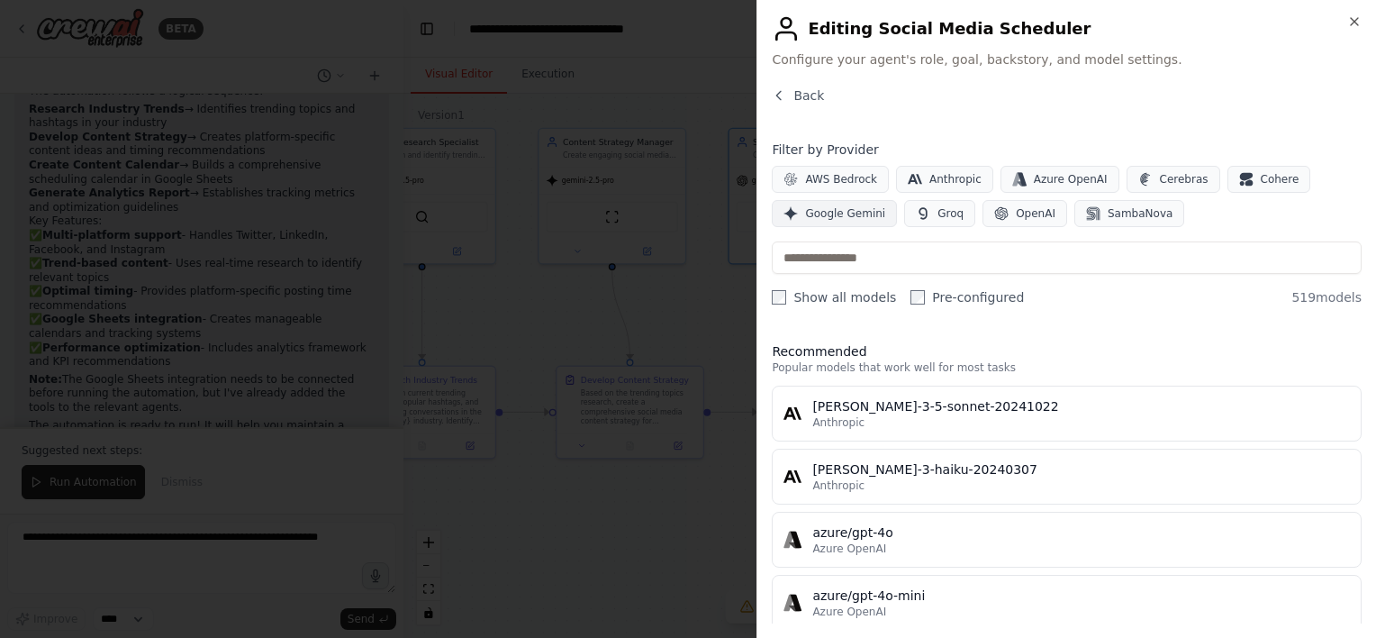
click at [850, 215] on span "Google Gemini" at bounding box center [845, 213] width 80 height 14
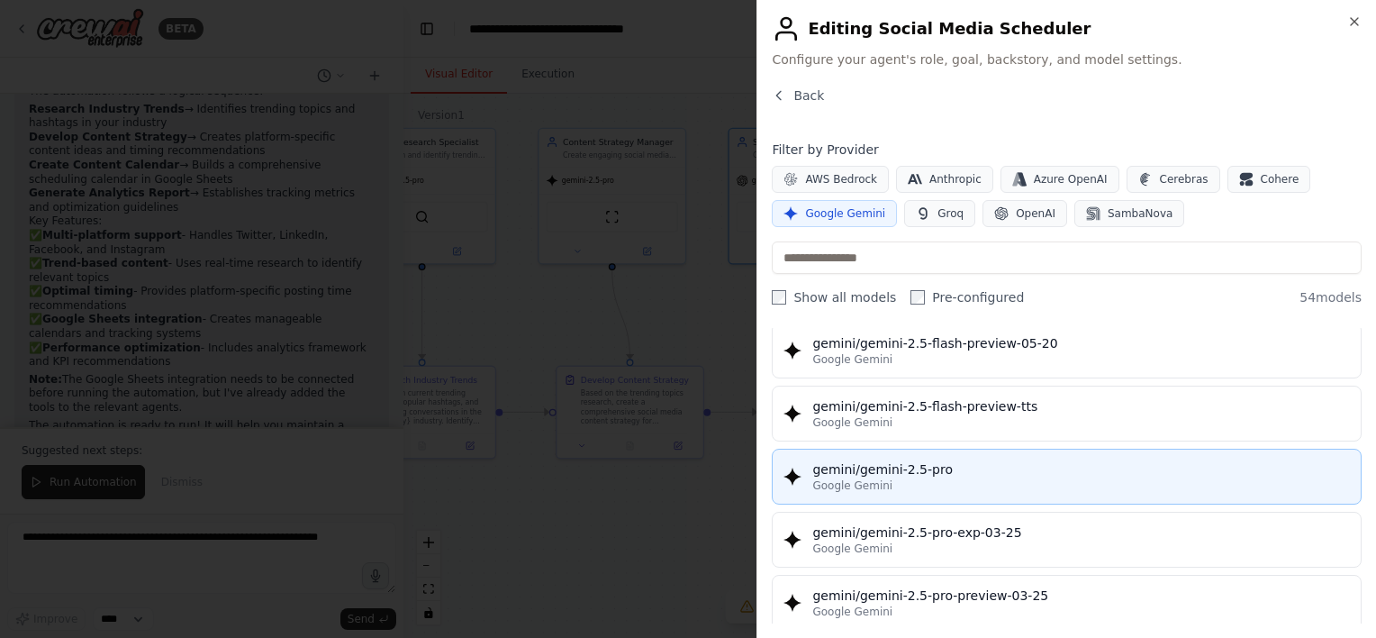
click at [922, 478] on div "Google Gemini" at bounding box center [1082, 485] width 538 height 14
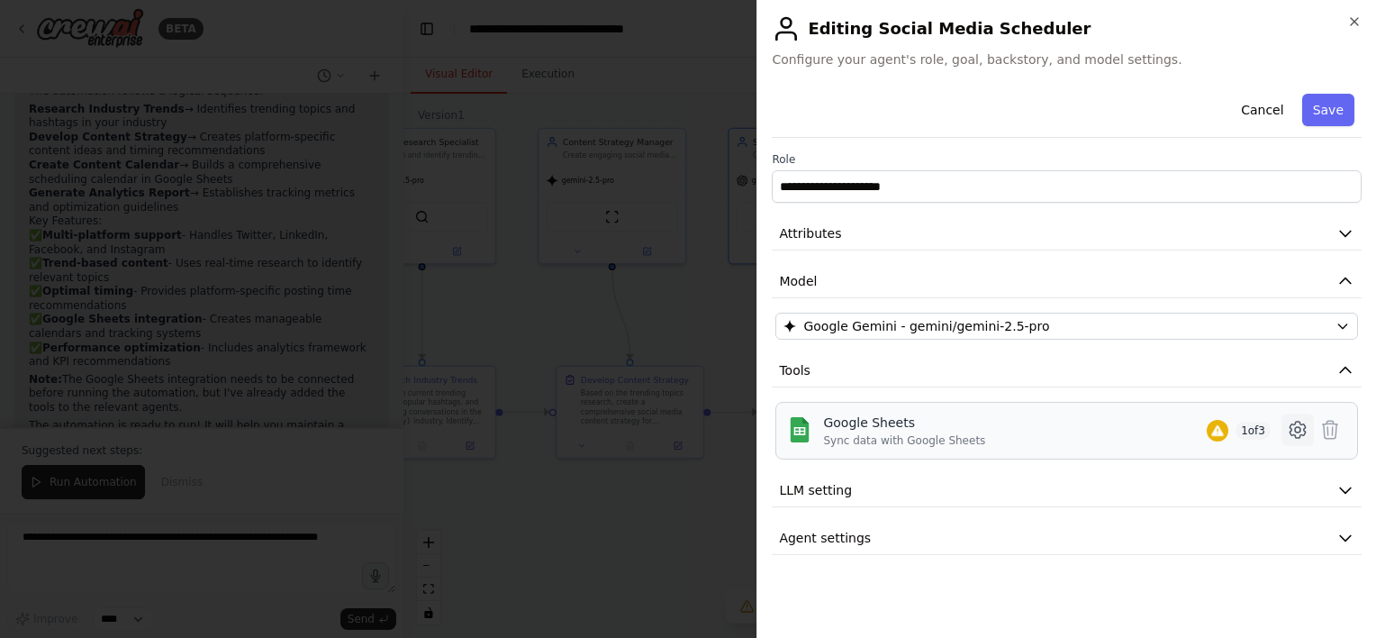
click at [1296, 428] on icon at bounding box center [1298, 430] width 22 height 22
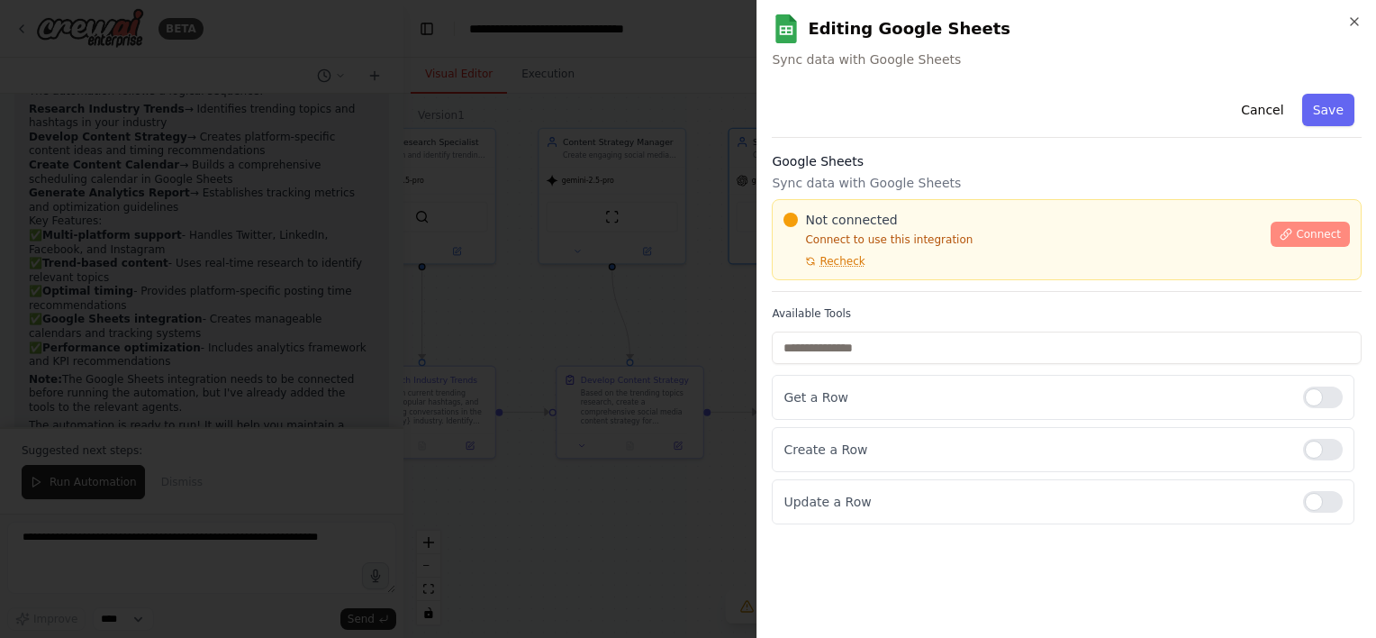
click at [1310, 235] on span "Connect" at bounding box center [1318, 234] width 45 height 14
click at [855, 173] on div "Google Sheets Sync data with Google Sheets Not connected Connect to use this in…" at bounding box center [1067, 222] width 590 height 140
click at [559, 258] on div at bounding box center [688, 319] width 1376 height 638
